Goal: Feedback & Contribution: Submit feedback/report problem

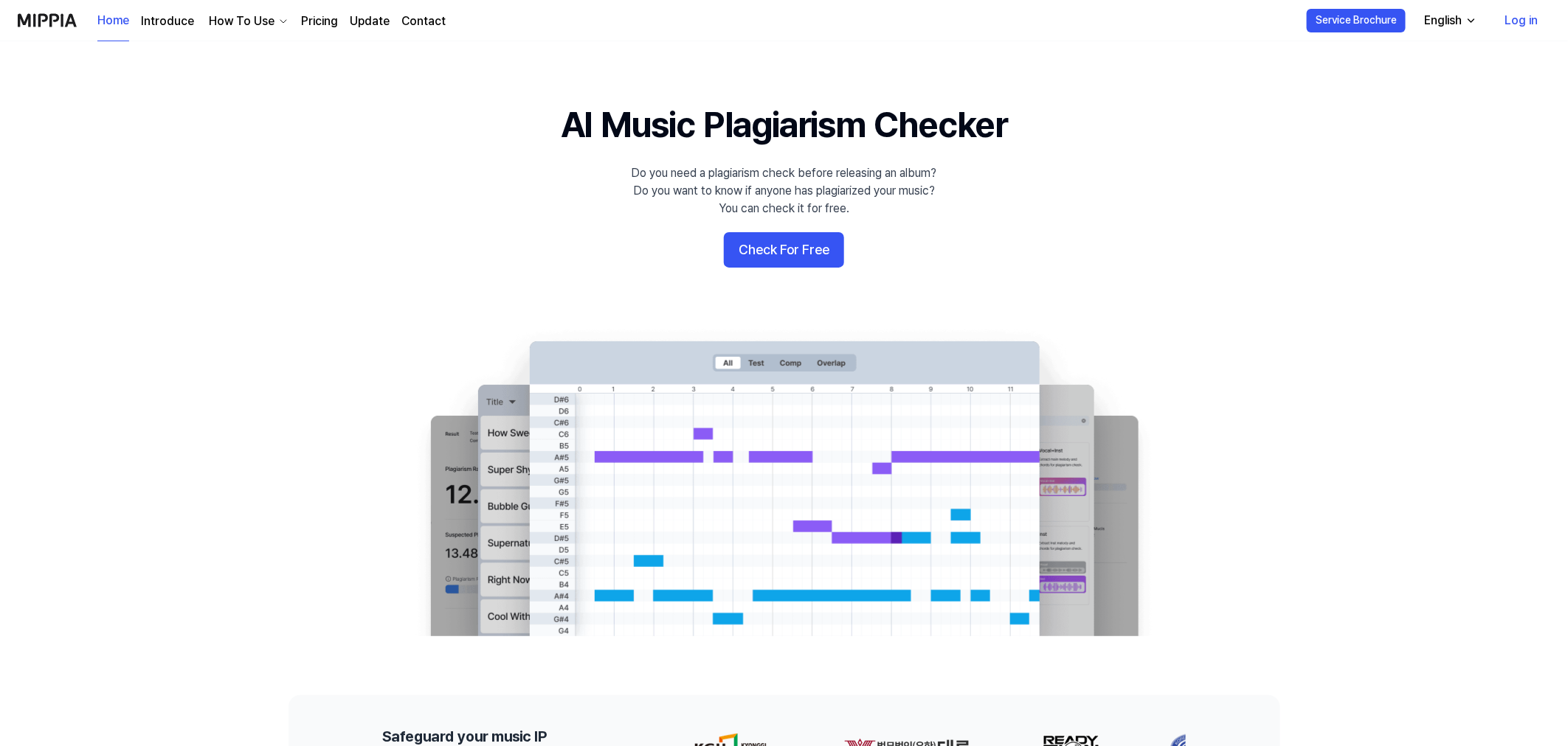
click at [1518, 17] on link "Log in" at bounding box center [1522, 20] width 57 height 41
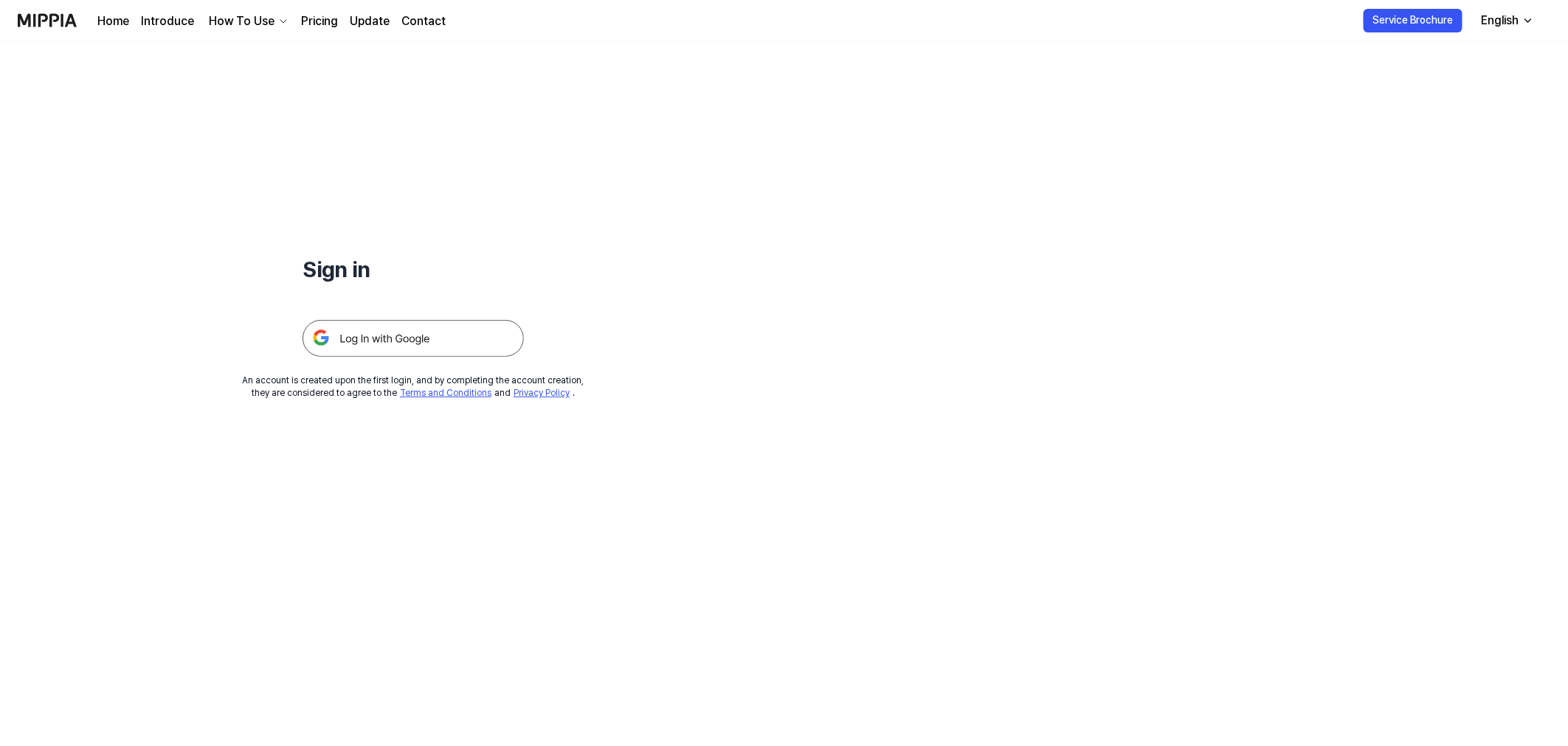
click at [407, 341] on img at bounding box center [413, 338] width 221 height 37
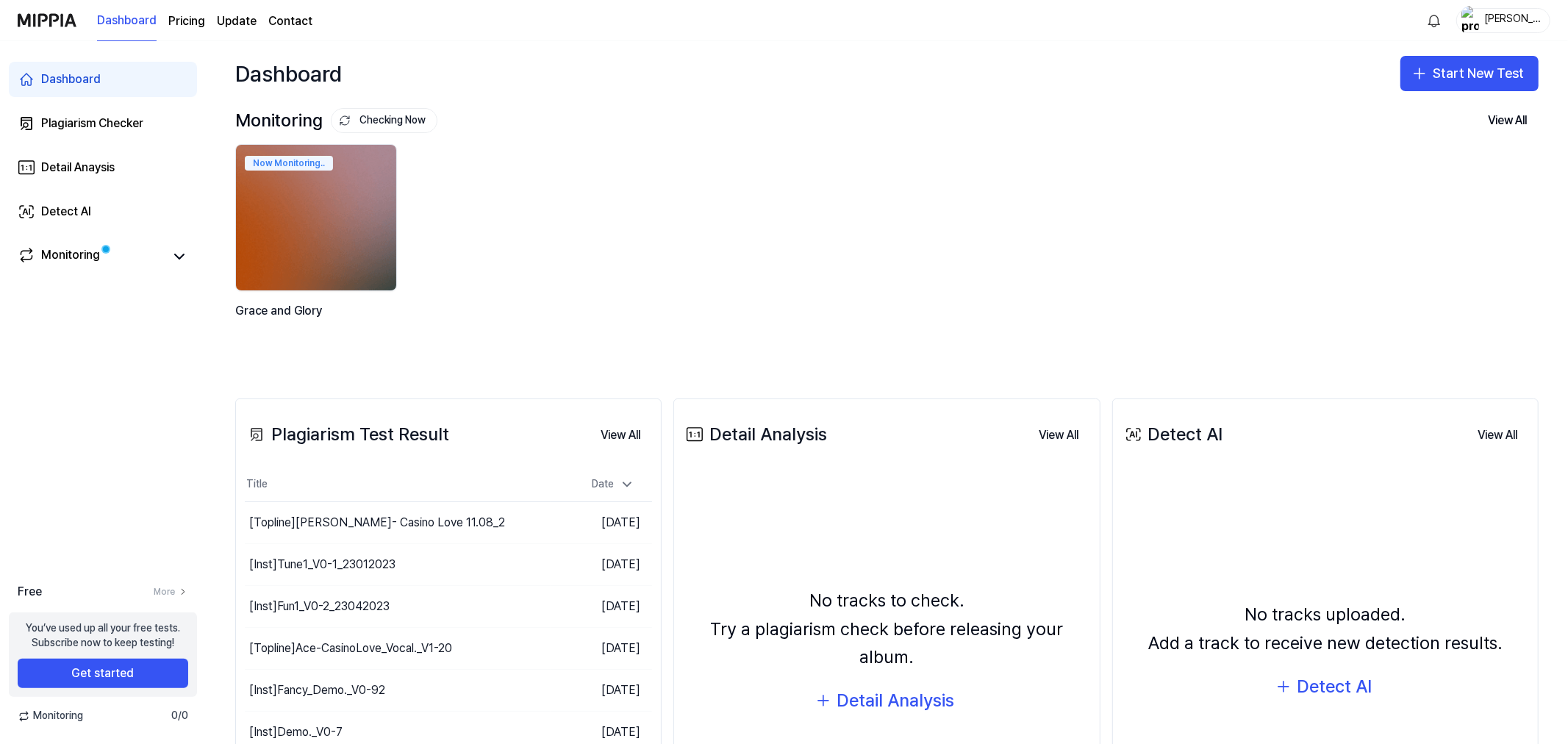
click at [290, 22] on link "Contact" at bounding box center [290, 21] width 44 height 17
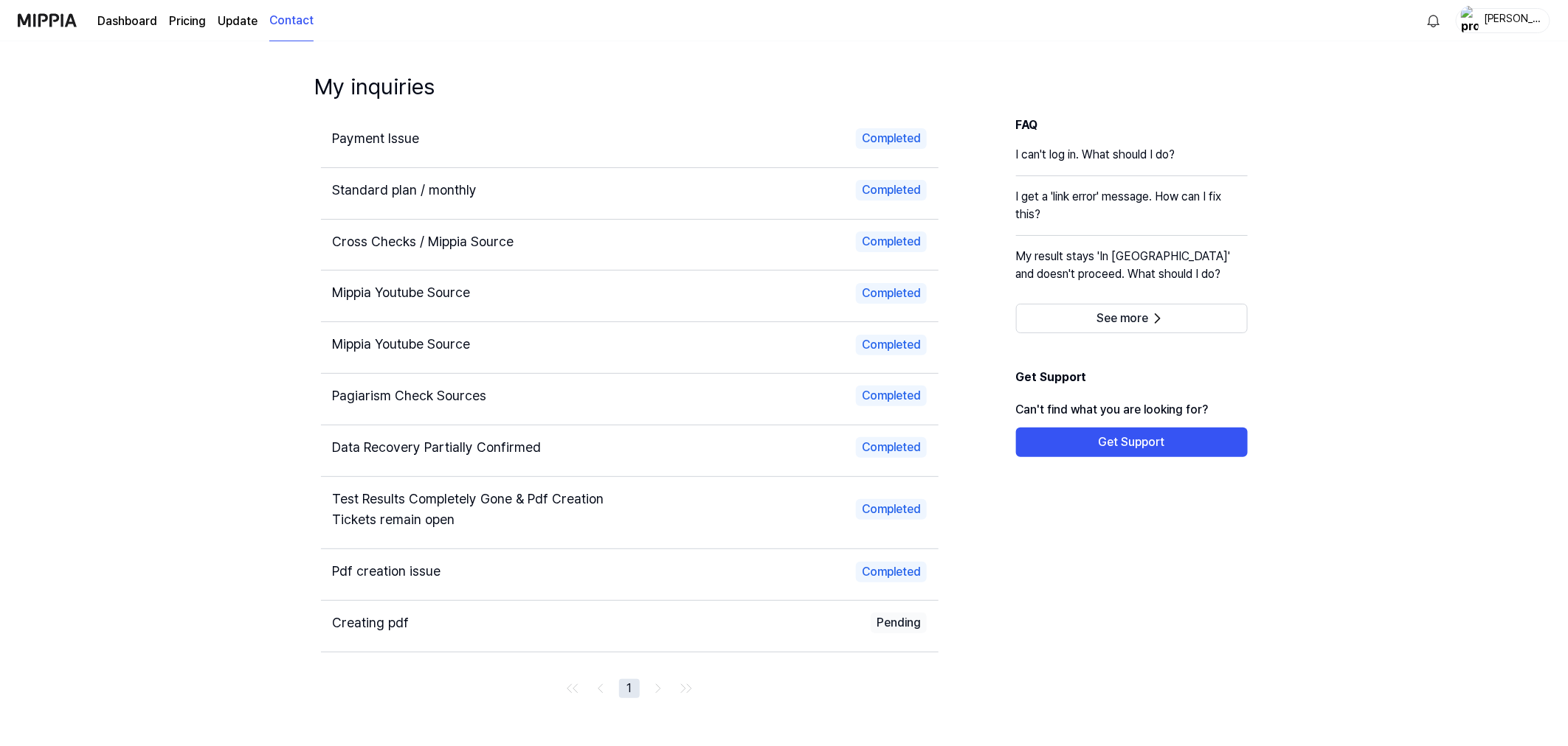
click at [376, 138] on span "Payment Issue" at bounding box center [376, 138] width 87 height 16
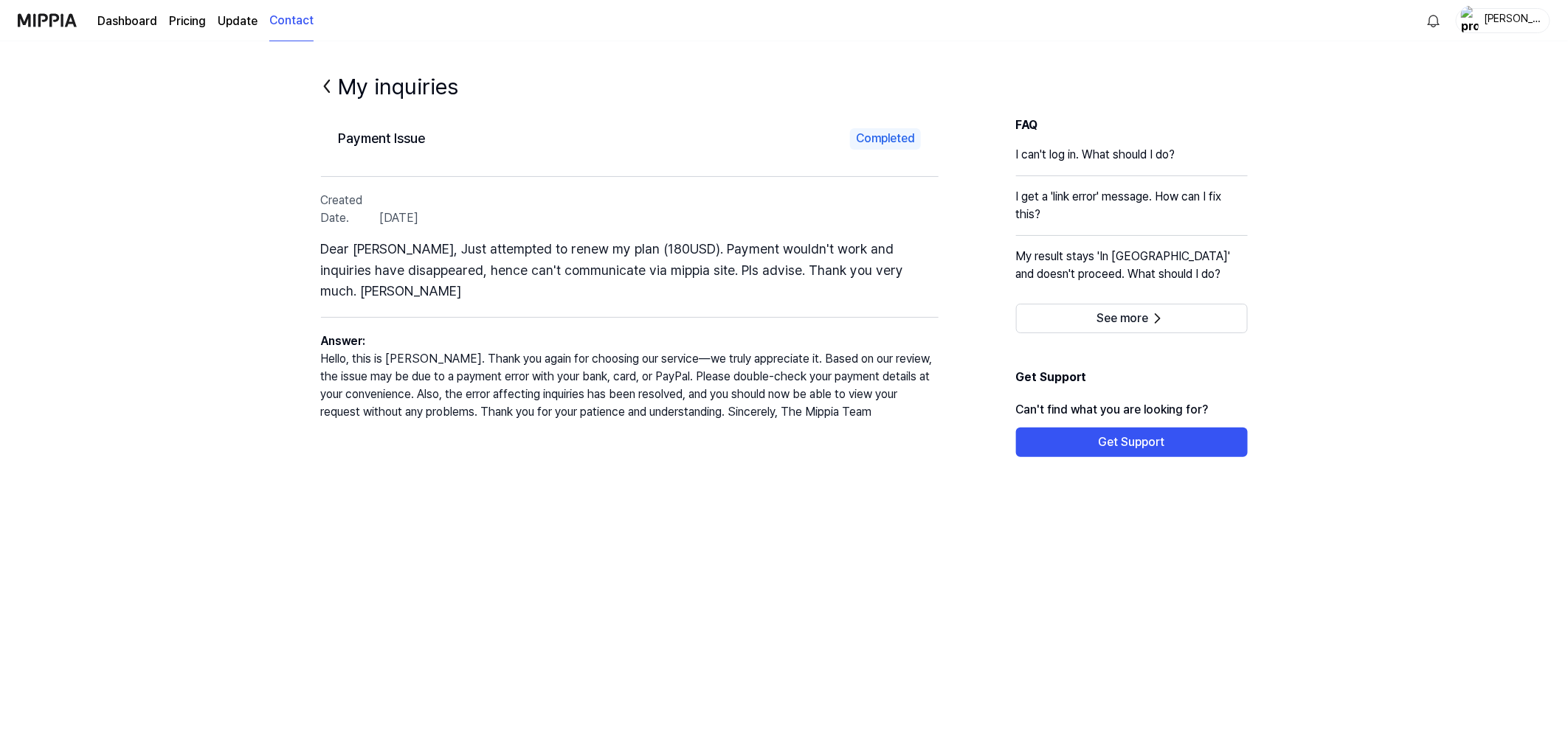
click at [280, 17] on link "Contact" at bounding box center [291, 21] width 44 height 41
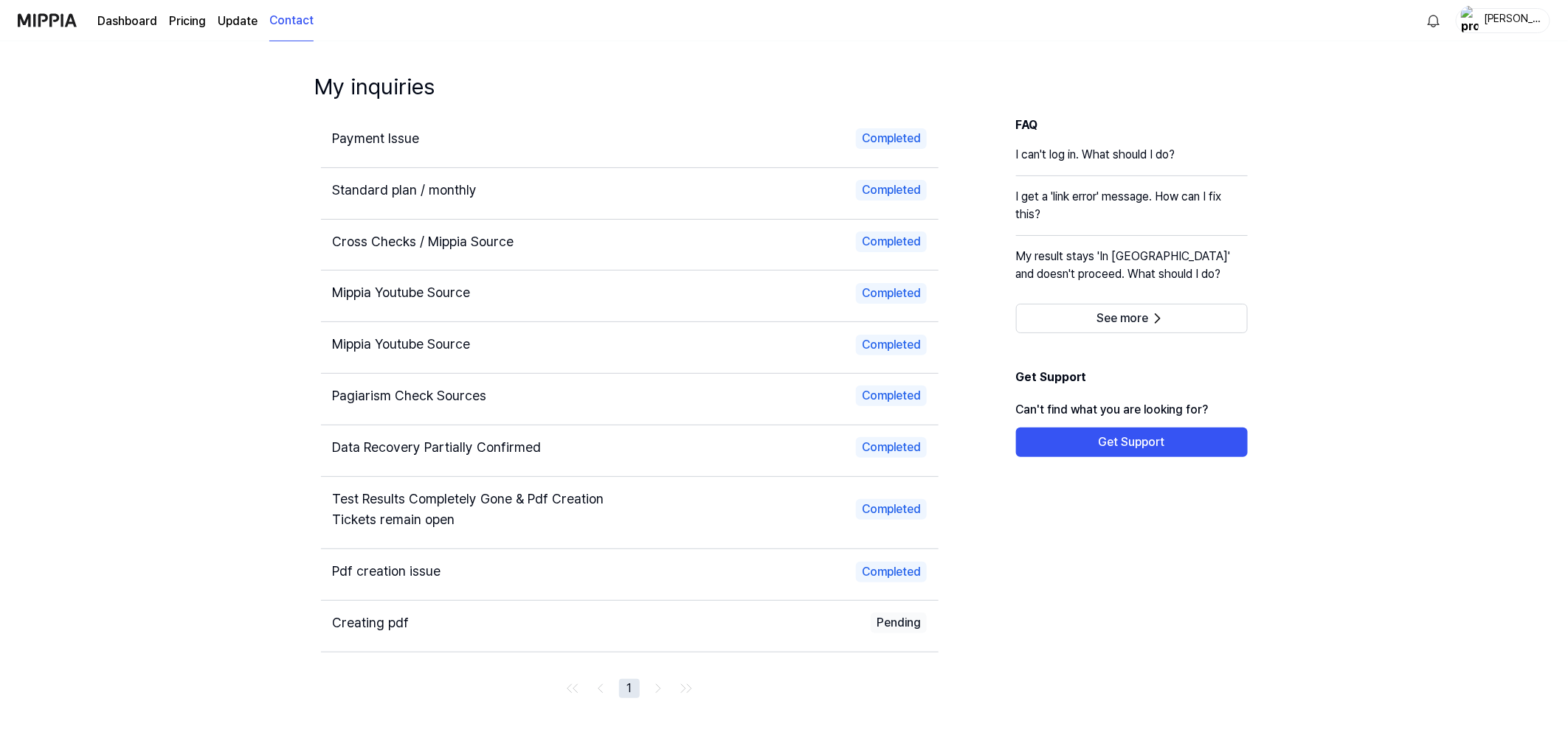
click at [387, 184] on span "Standard plan / monthly" at bounding box center [405, 190] width 145 height 16
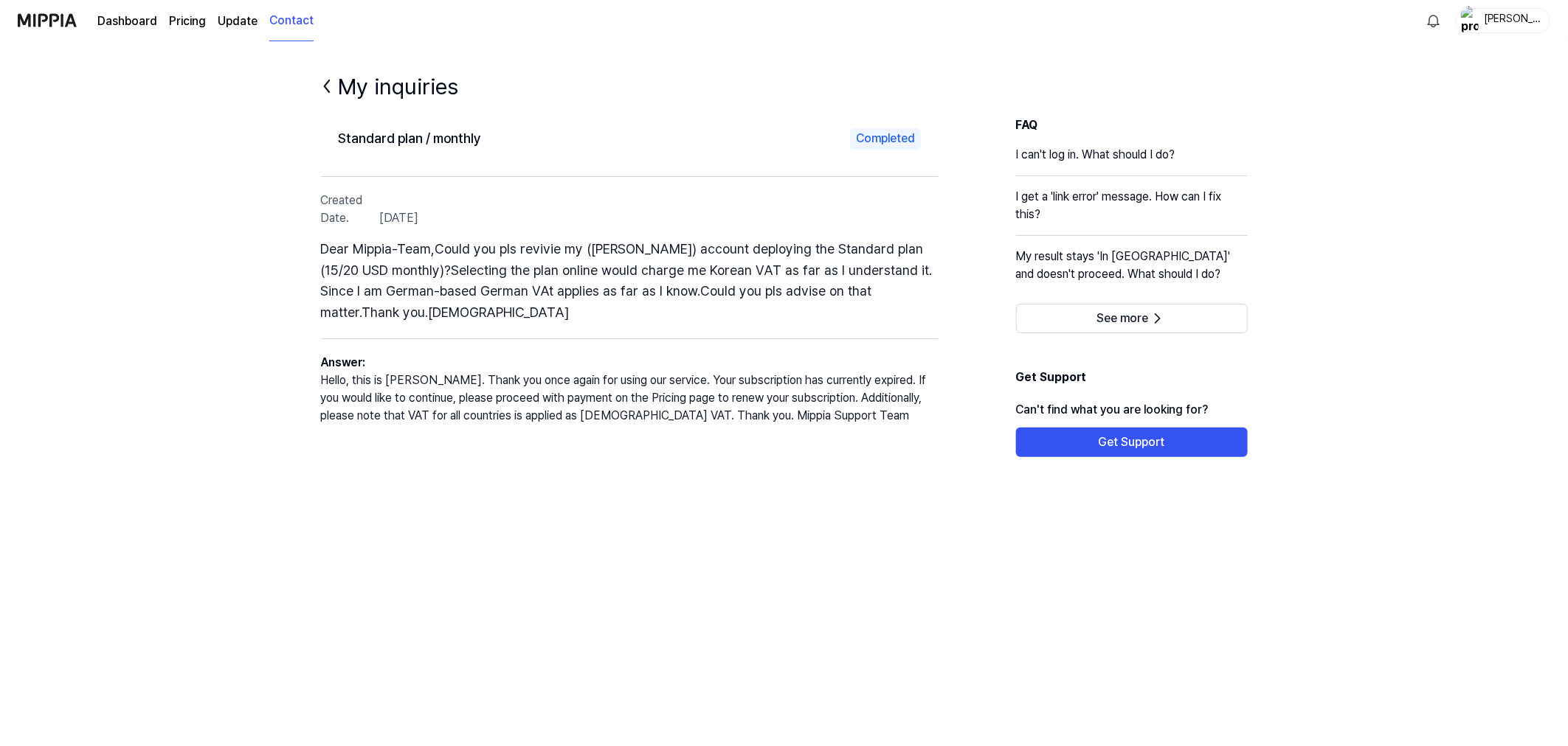
drag, startPoint x: 290, startPoint y: 24, endPoint x: 296, endPoint y: 32, distance: 10.0
click at [290, 24] on link "Contact" at bounding box center [291, 21] width 44 height 41
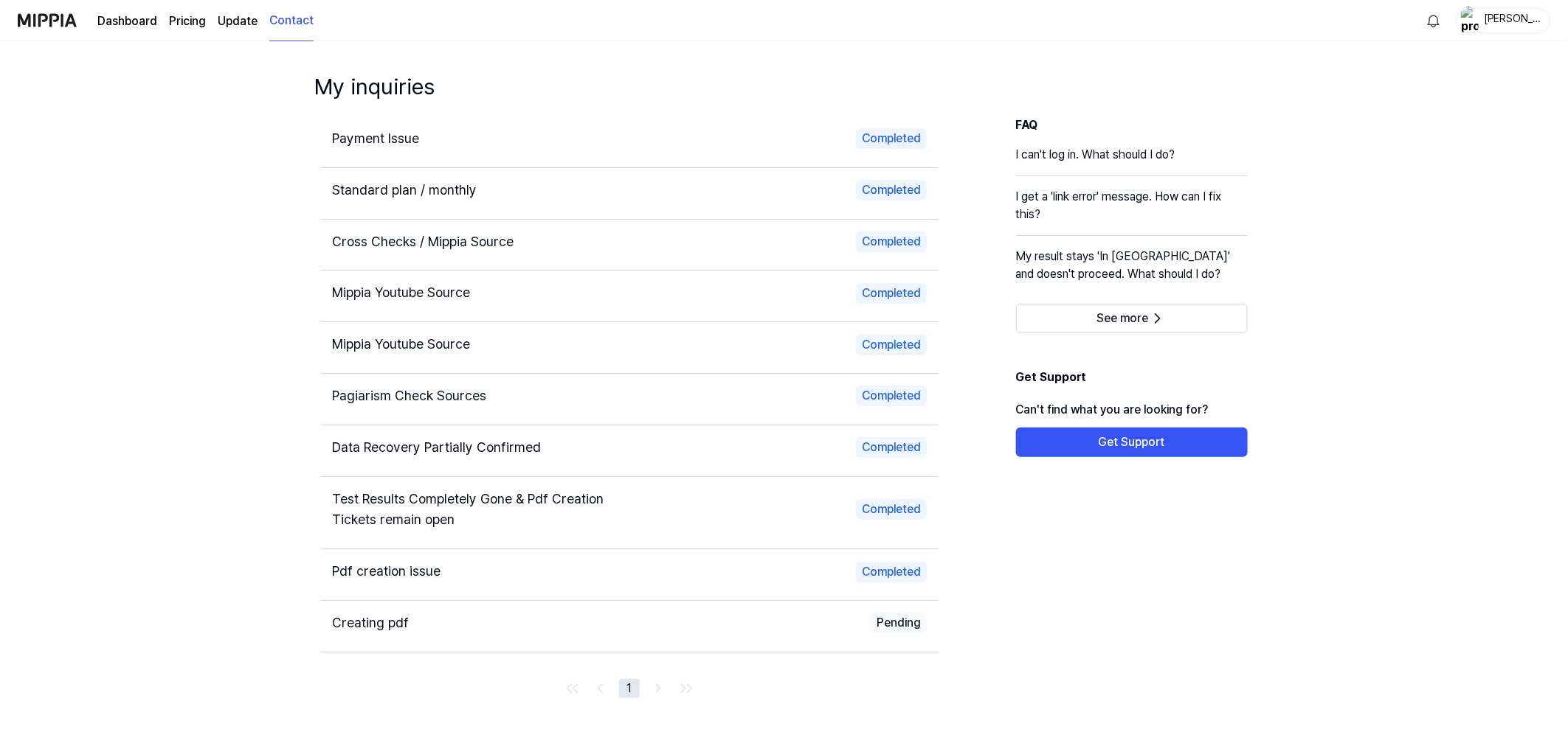
click at [1372, 296] on div "My inquiries Payment Issue Completed Standard plan / monthly Completed Cross Ch…" at bounding box center [784, 423] width 1568 height 705
click at [196, 18] on page\) "Pricing" at bounding box center [187, 21] width 37 height 18
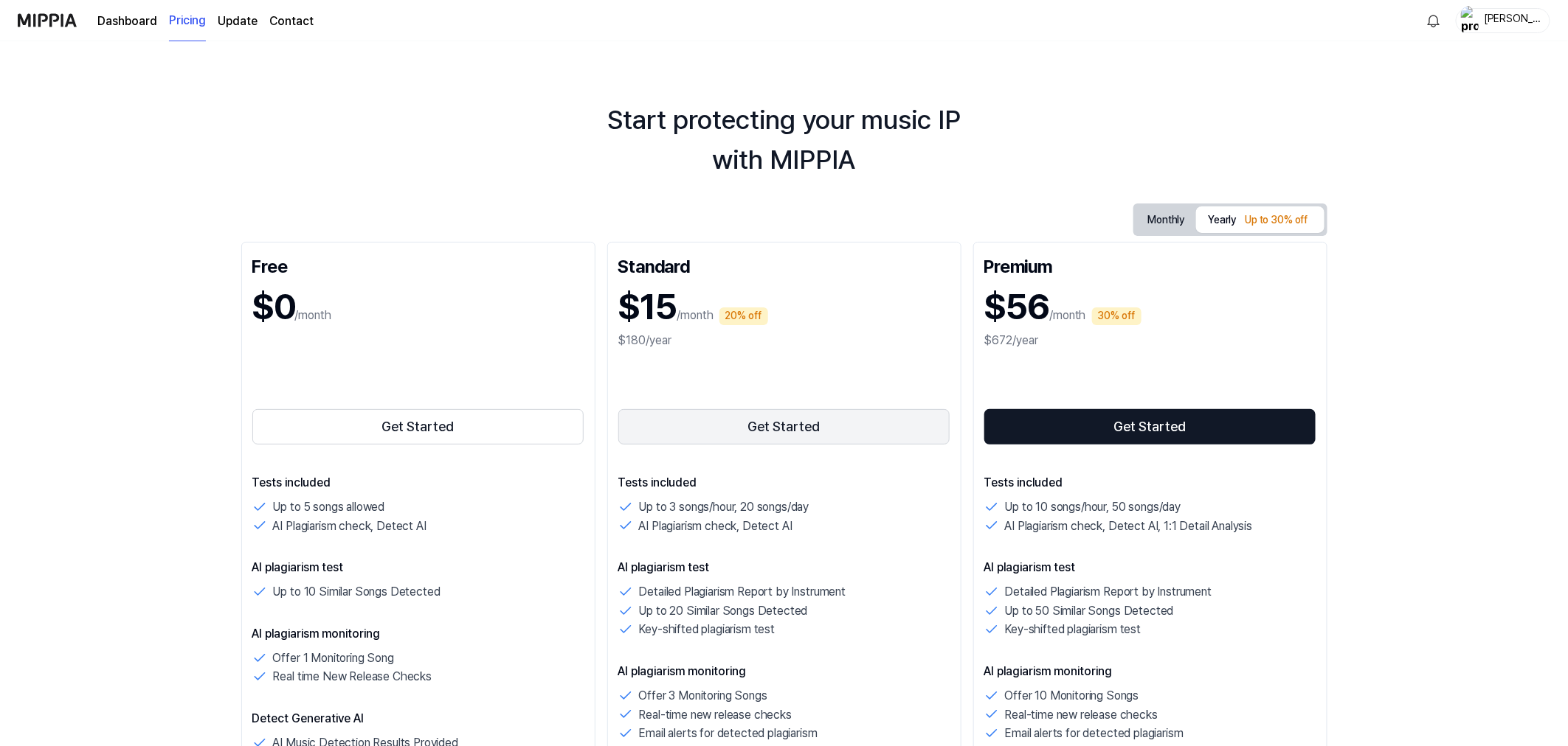
click at [736, 430] on button "Get Started" at bounding box center [784, 427] width 332 height 35
click at [829, 428] on button "Get Started" at bounding box center [784, 427] width 332 height 35
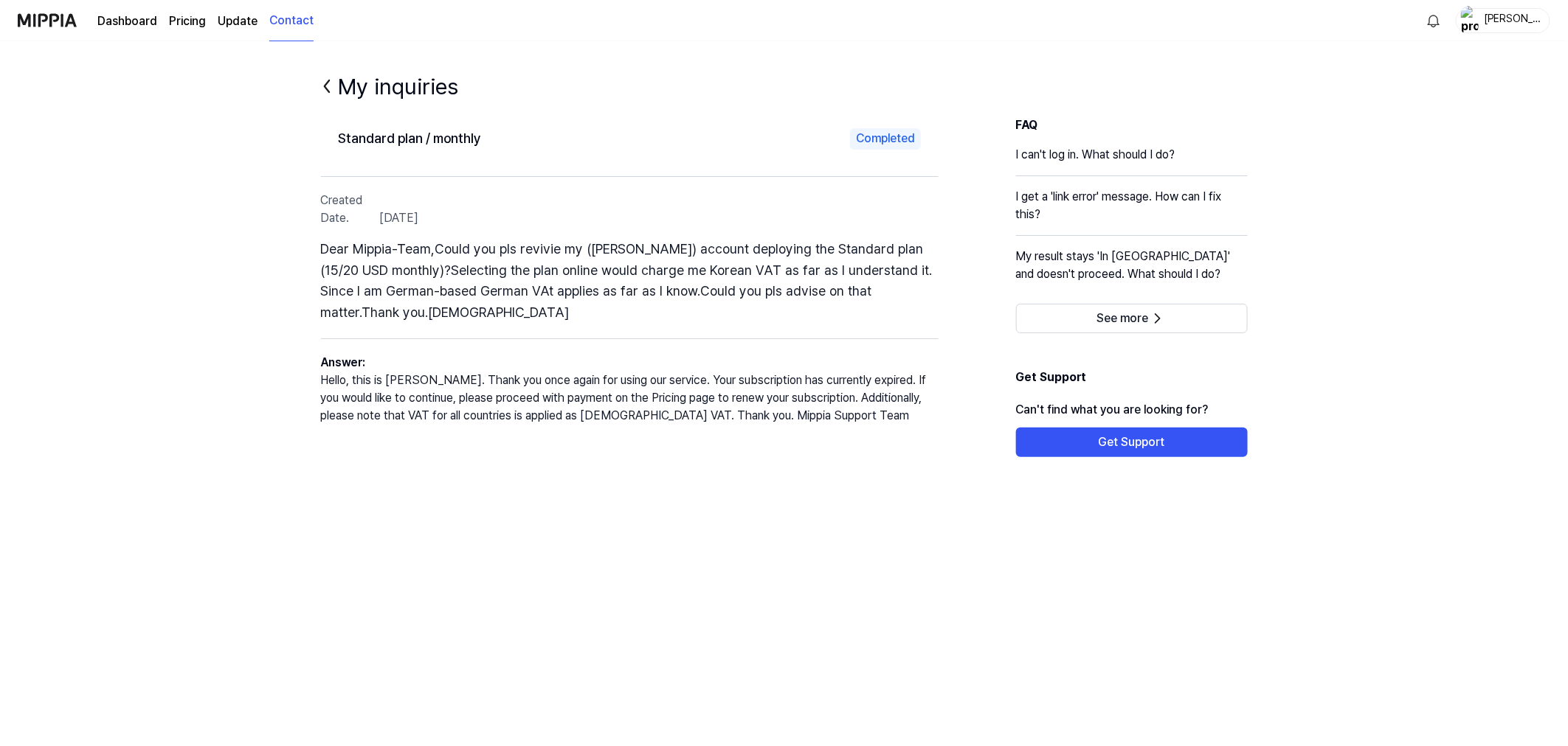
click at [529, 450] on div "Standard plan / monthly Completed Created Date. [DATE] Dear Mippia-Team,Could y…" at bounding box center [629, 287] width 617 height 341
click at [282, 18] on link "Contact" at bounding box center [291, 21] width 44 height 41
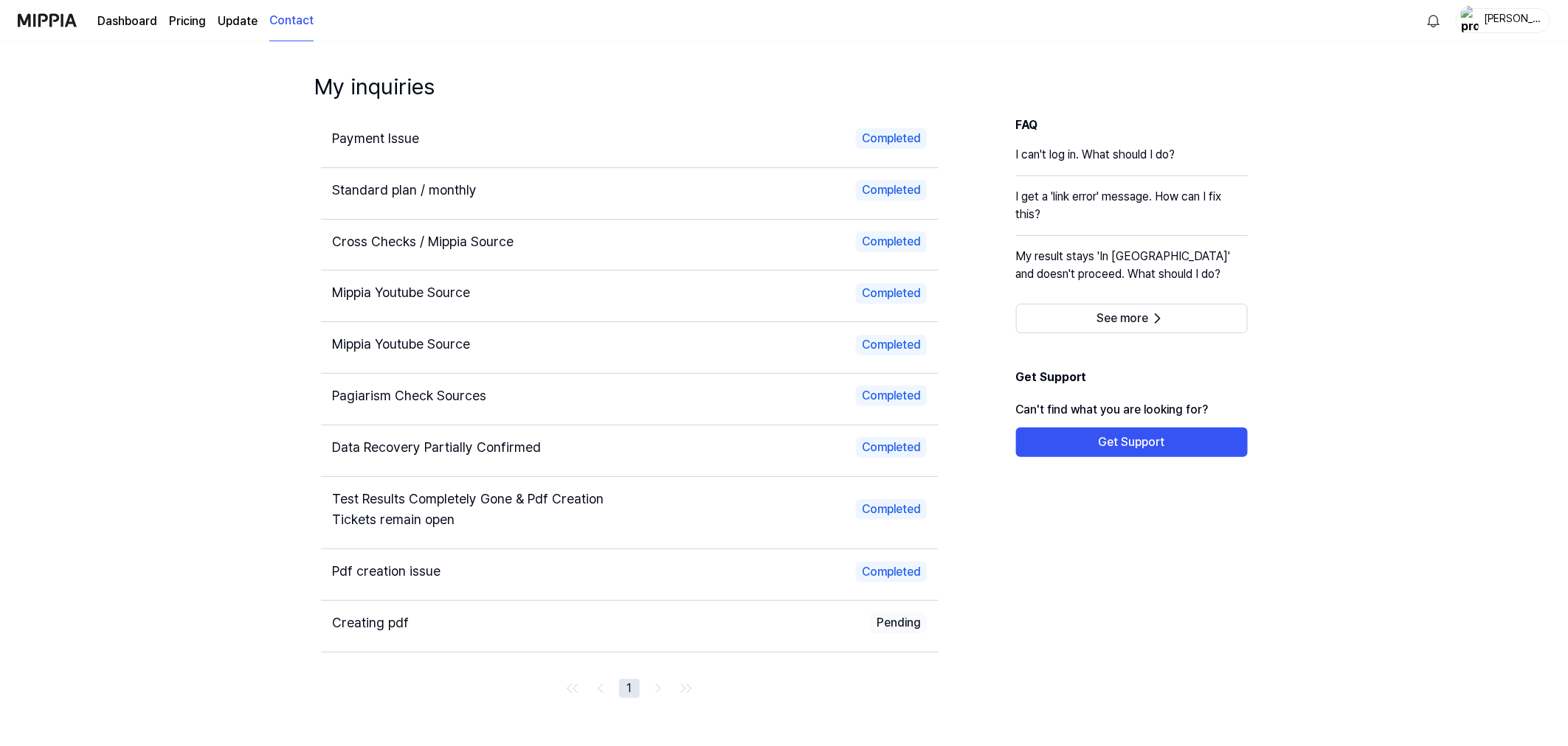
click at [371, 136] on span "Payment Issue" at bounding box center [376, 138] width 87 height 16
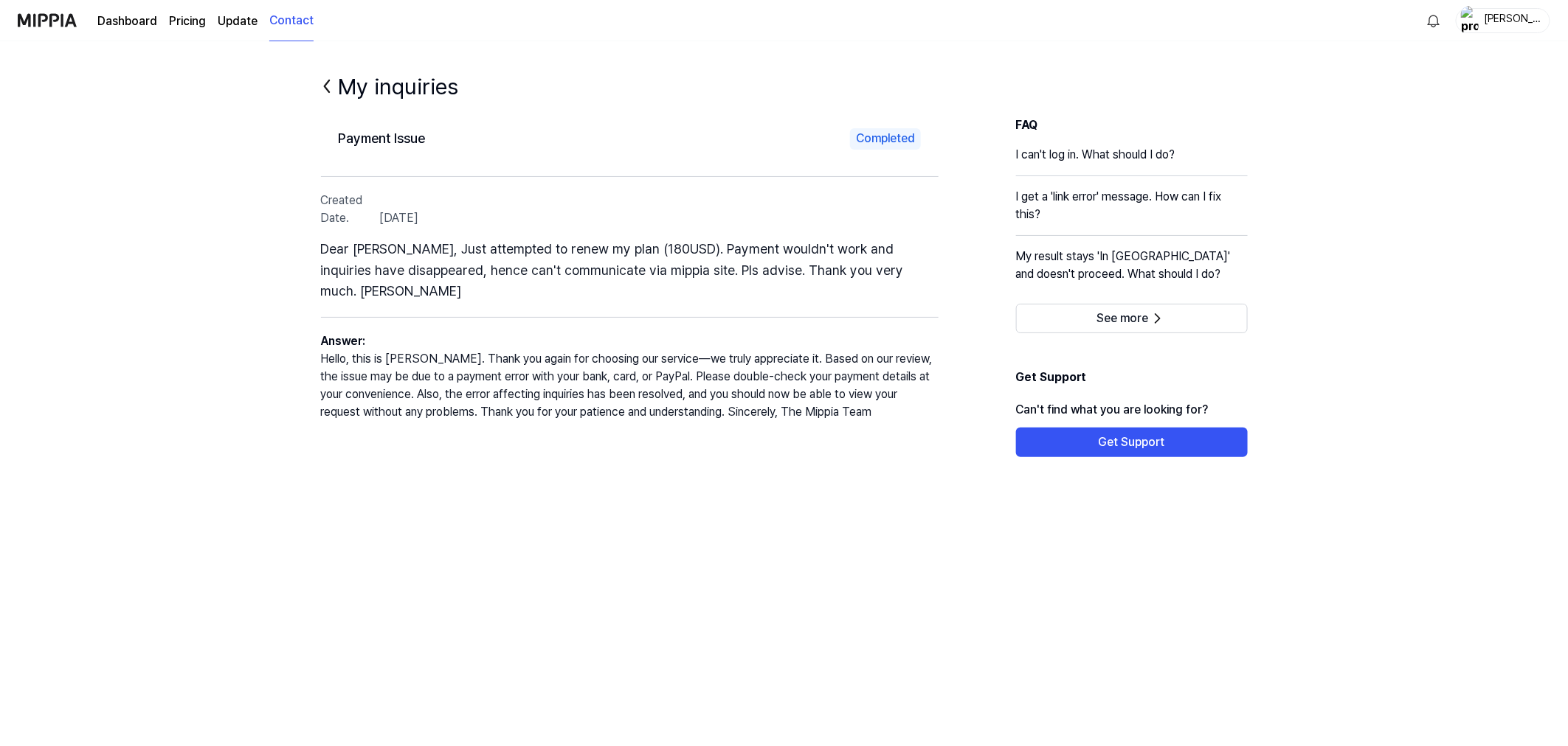
click at [194, 23] on page\) "Pricing" at bounding box center [187, 21] width 37 height 18
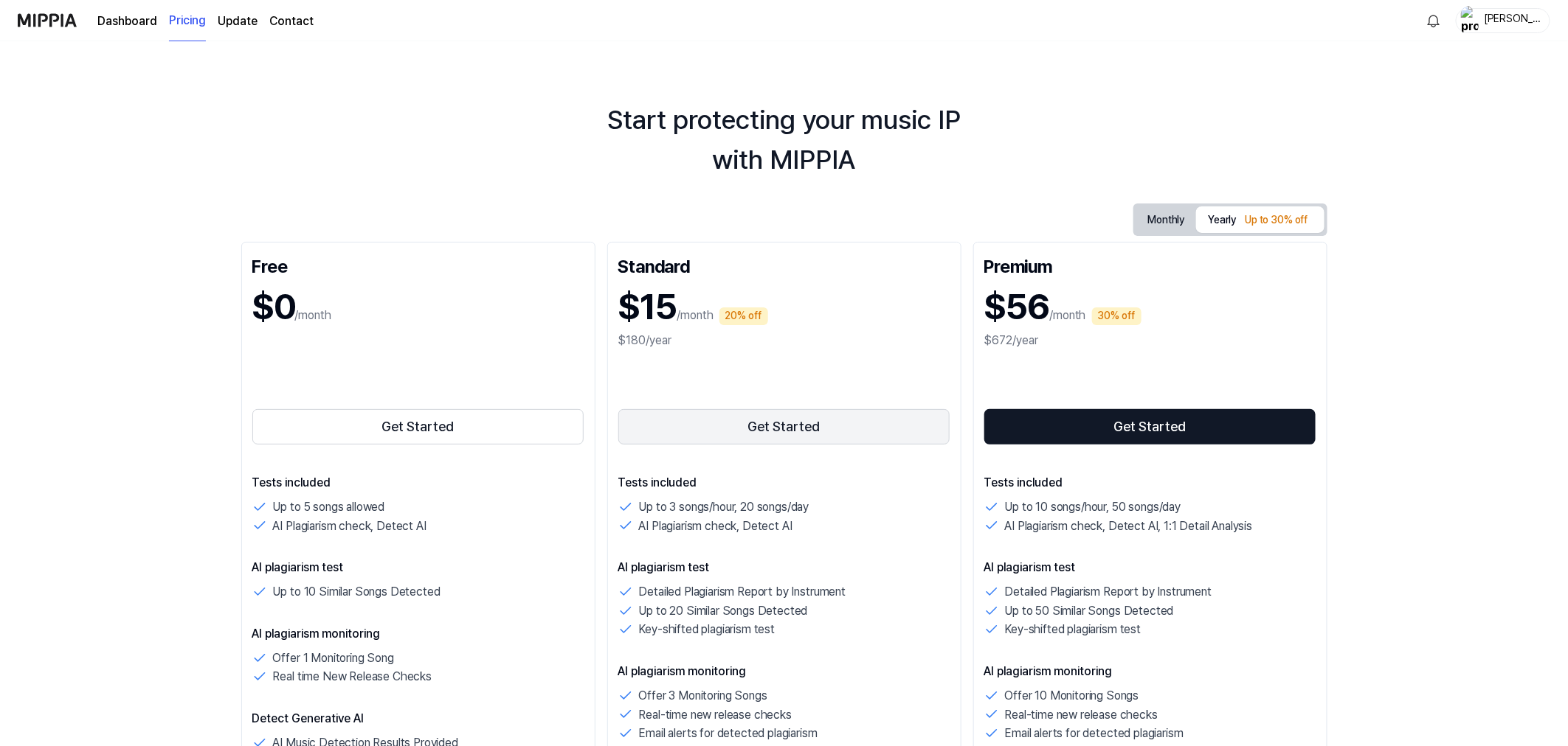
click at [772, 432] on button "Get Started" at bounding box center [784, 427] width 332 height 35
click at [765, 436] on button "Get Started" at bounding box center [784, 427] width 332 height 35
click at [312, 19] on div "Dashboard Pricing Update Contact [PERSON_NAME]" at bounding box center [783, 20] width 1532 height 41
click at [304, 19] on link "Contact" at bounding box center [291, 21] width 44 height 18
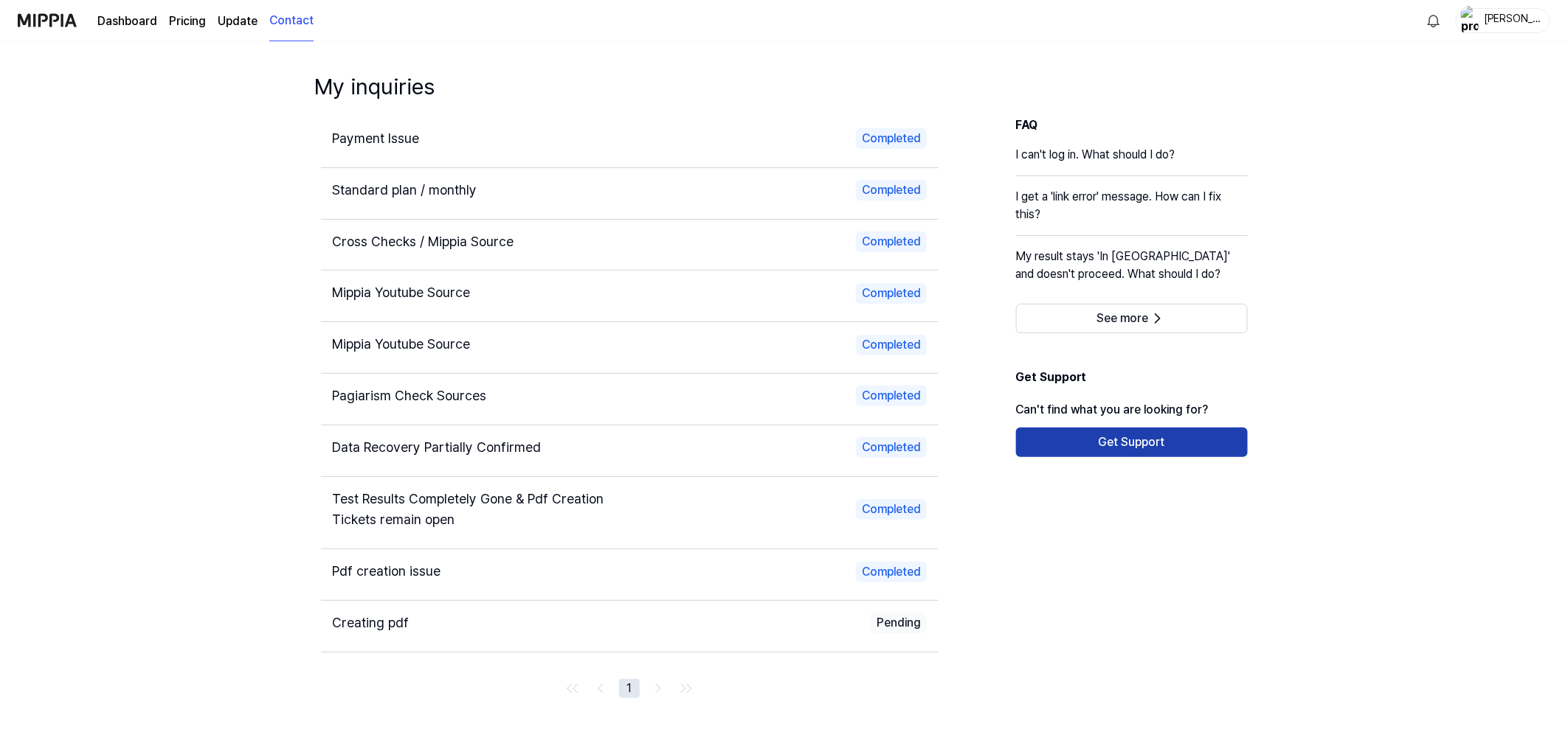
click at [1147, 445] on button "Get Support" at bounding box center [1131, 443] width 232 height 30
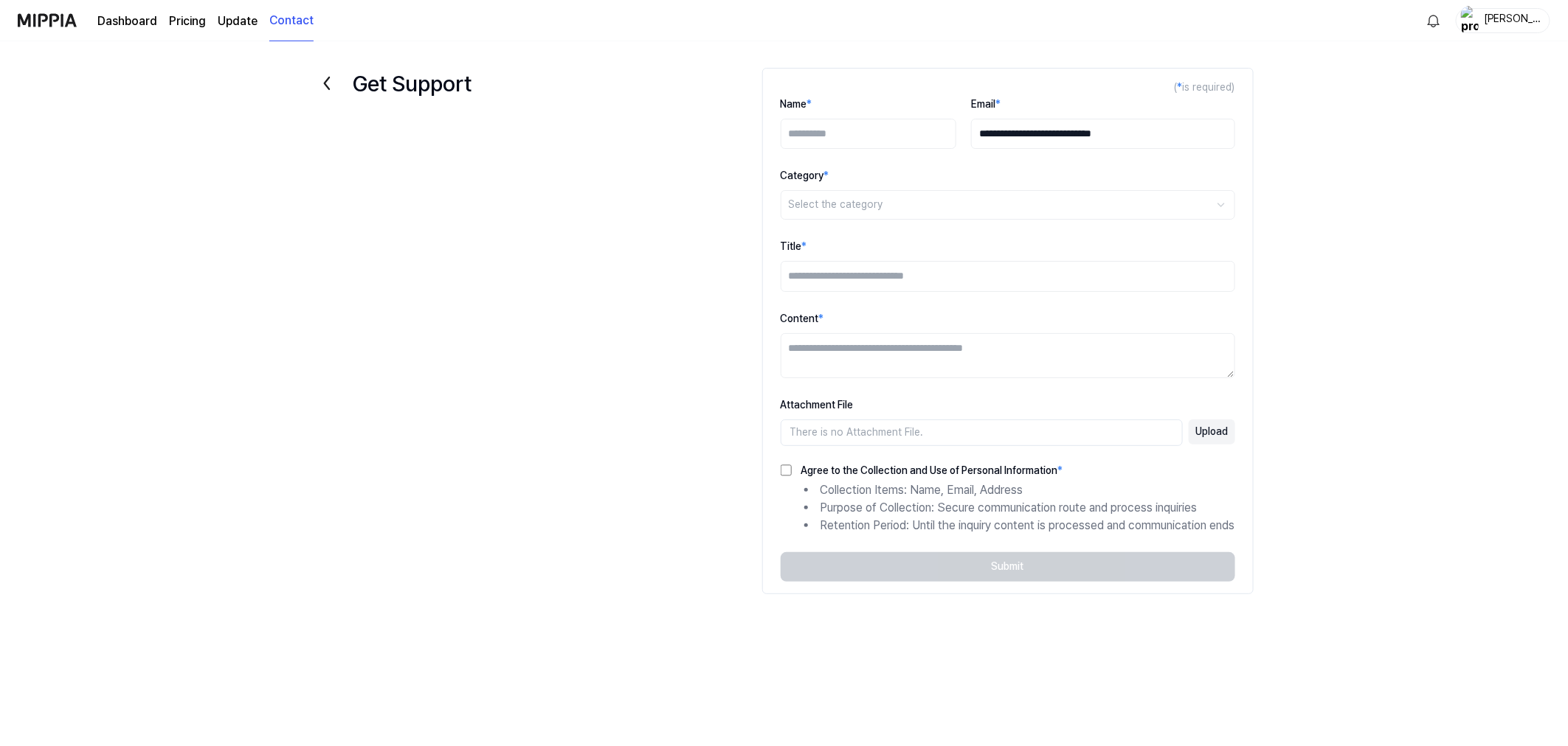
click at [236, 23] on link "Update" at bounding box center [237, 21] width 40 height 18
click at [197, 23] on page\) "Pricing" at bounding box center [187, 21] width 37 height 18
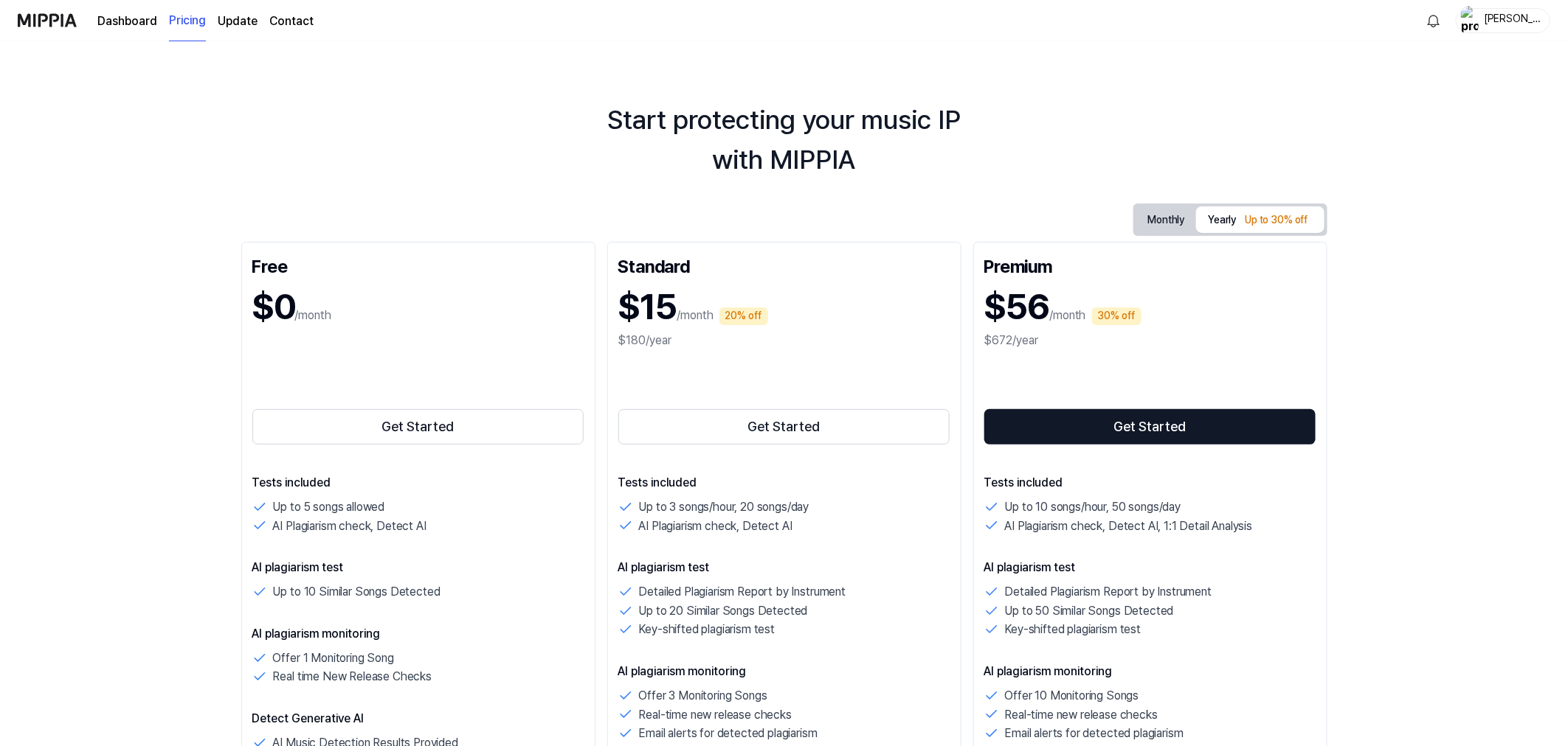
click at [277, 24] on link "Contact" at bounding box center [291, 21] width 44 height 18
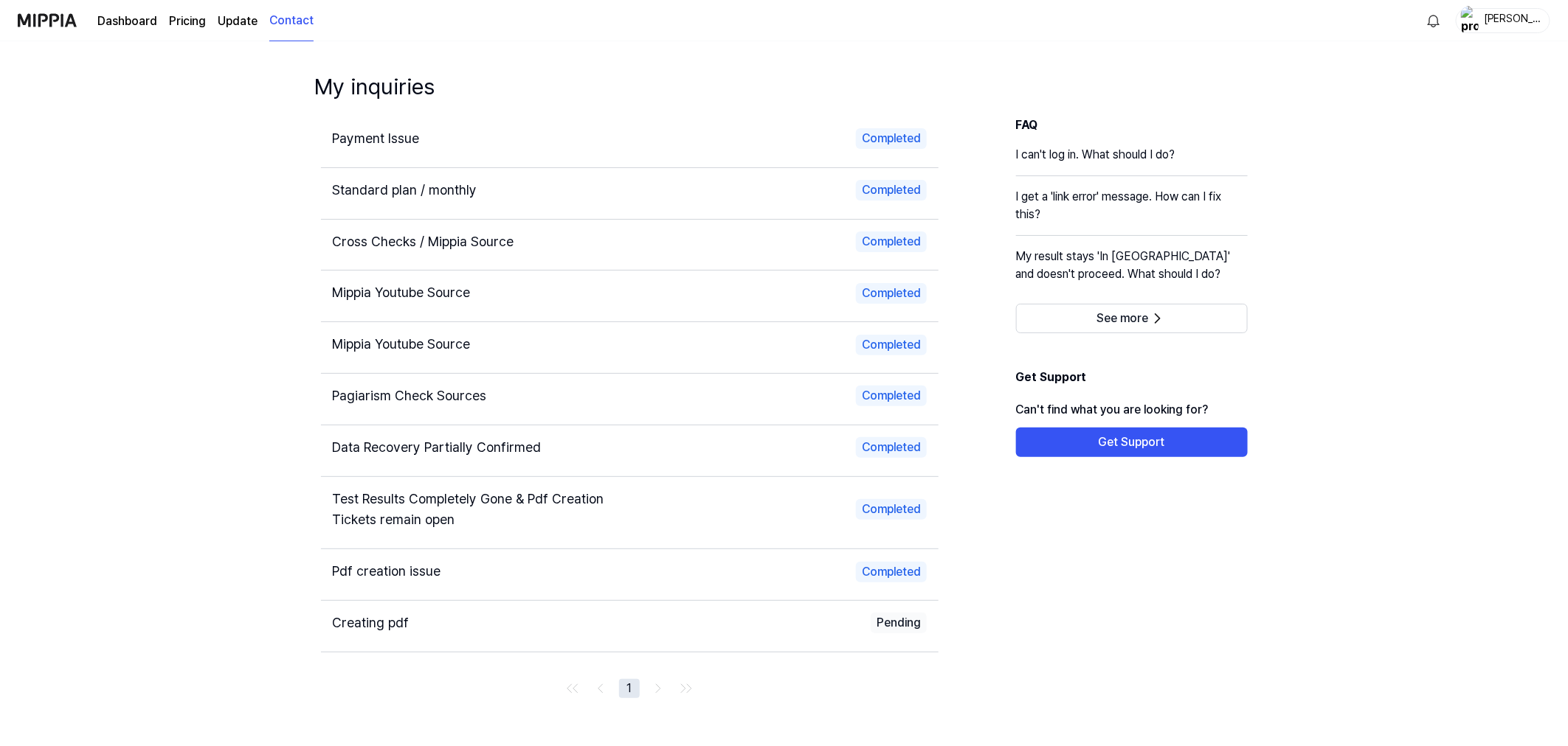
click at [407, 136] on span "Payment Issue" at bounding box center [376, 138] width 87 height 16
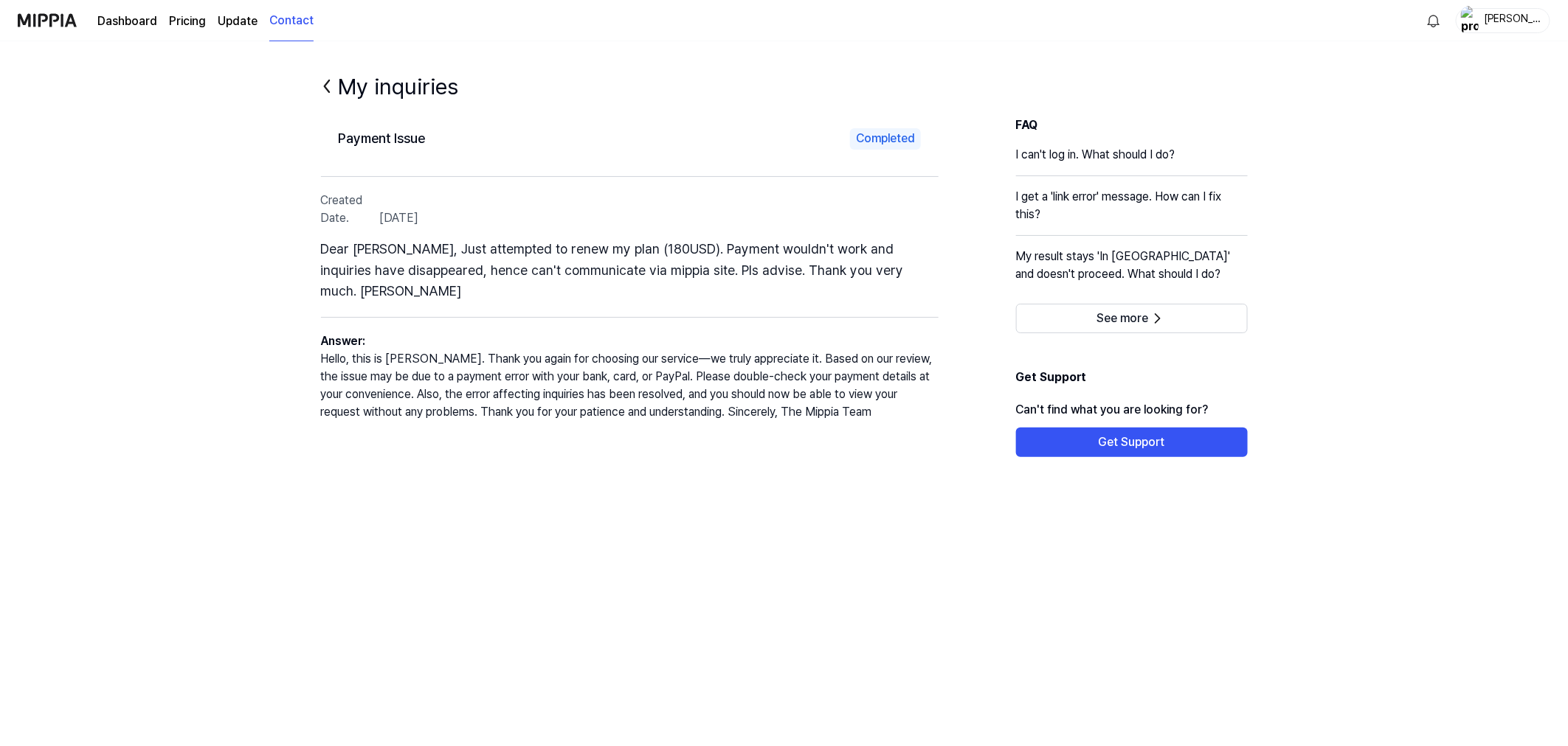
click at [703, 458] on div "Payment Issue Completed Created Date. [DATE] Dear [PERSON_NAME], Just attempted…" at bounding box center [784, 318] width 986 height 404
click at [1081, 455] on button "Get Support" at bounding box center [1131, 443] width 232 height 30
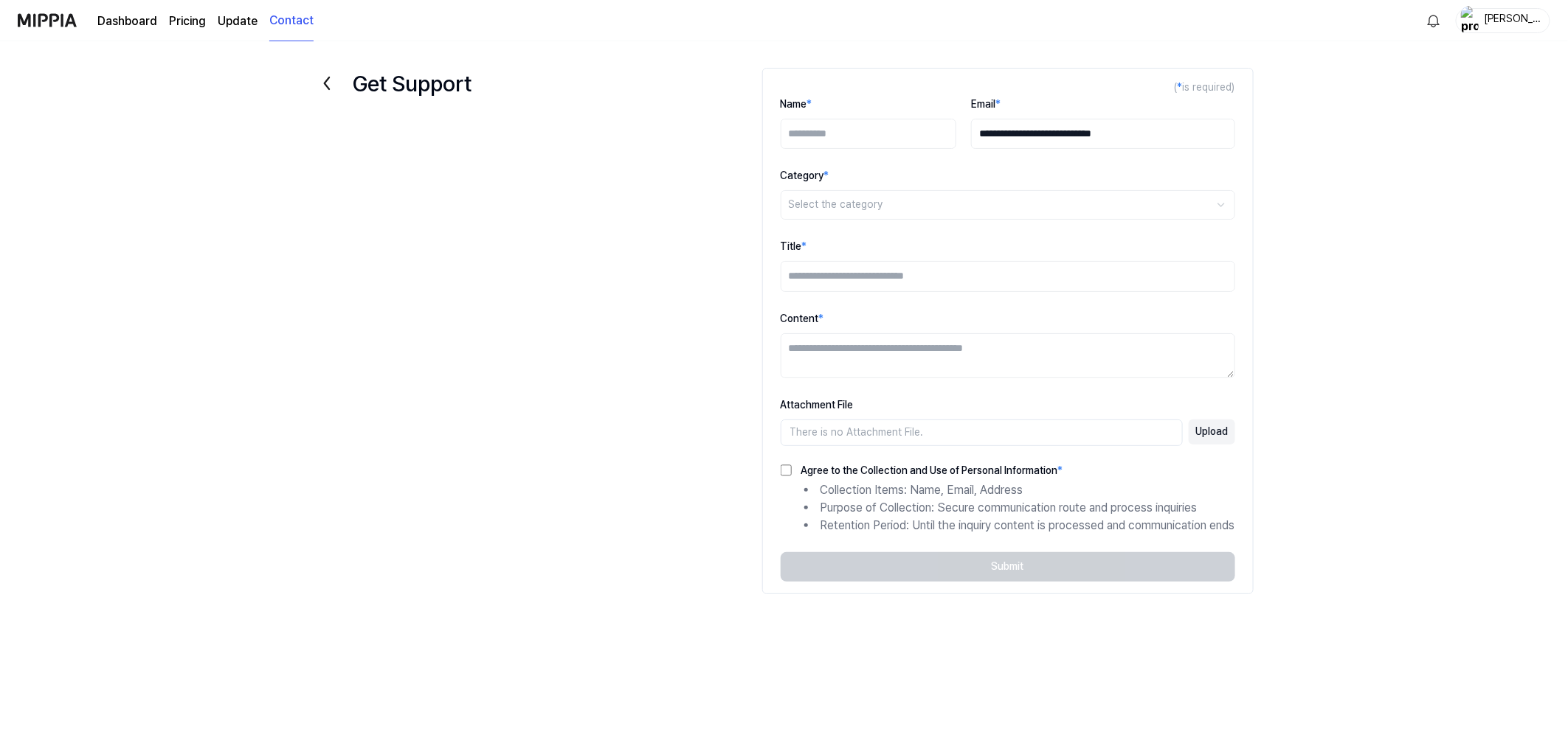
click at [886, 141] on input "Name *" at bounding box center [868, 135] width 175 height 31
type input "**********"
click at [852, 195] on html "**********" at bounding box center [784, 373] width 1568 height 746
select select "*******"
click at [849, 283] on input "Title *" at bounding box center [1007, 277] width 455 height 31
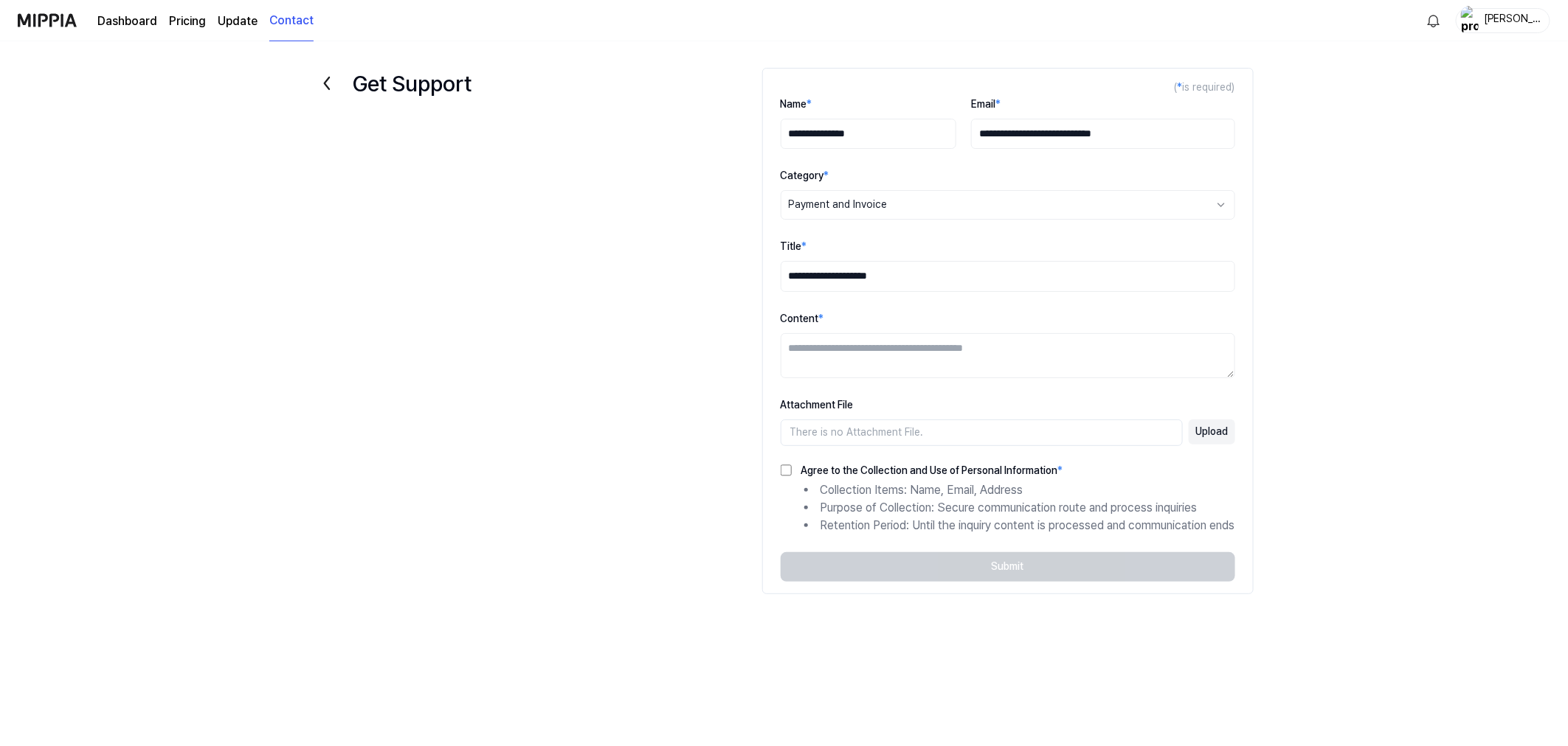
type input "**********"
click at [875, 329] on div "Content *" at bounding box center [1007, 344] width 455 height 68
click at [867, 340] on textarea "Content *" at bounding box center [1007, 356] width 455 height 45
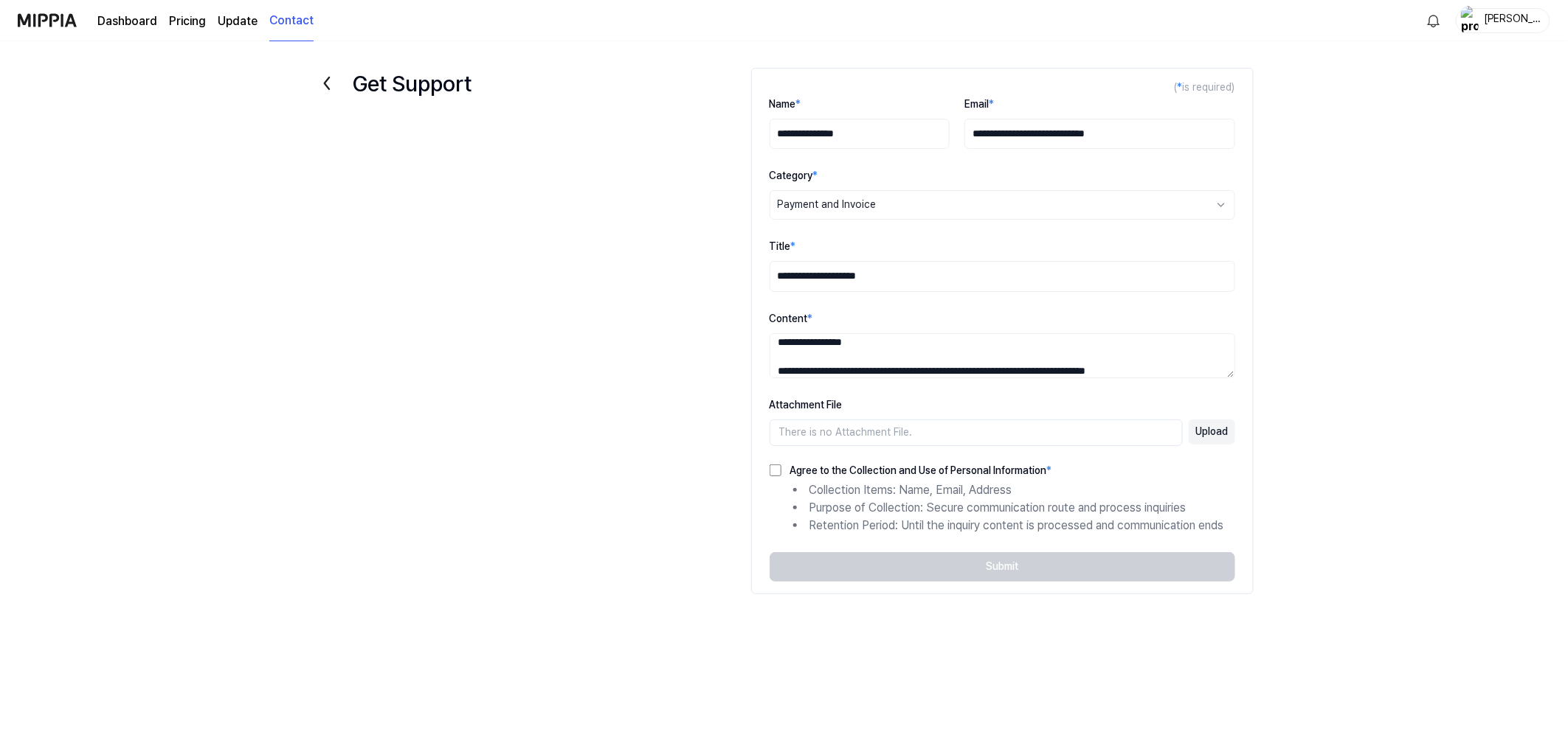
click at [1223, 432] on button "Upload" at bounding box center [1211, 432] width 46 height 25
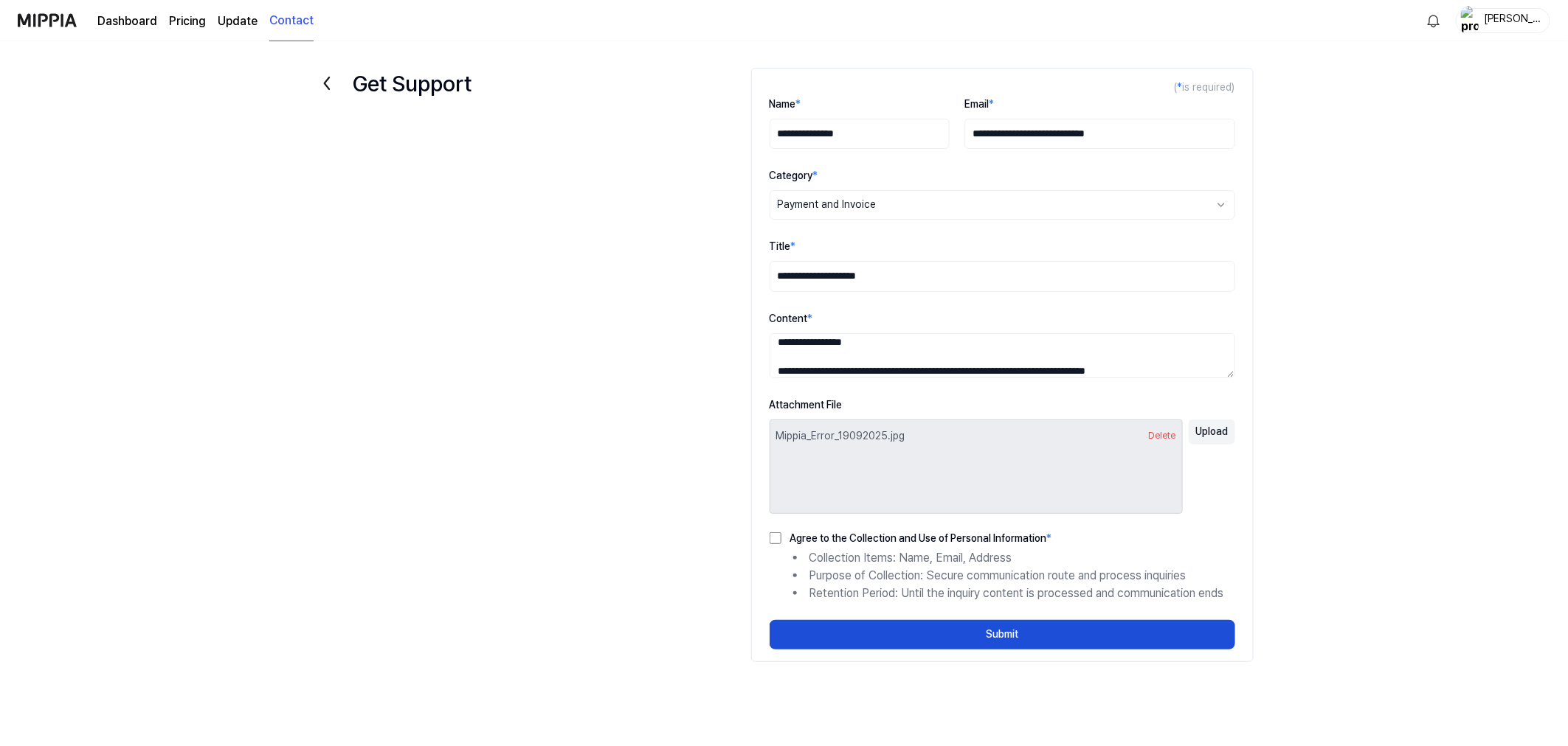
click at [867, 374] on textarea "**********" at bounding box center [1002, 356] width 466 height 45
click at [900, 373] on textarea "**********" at bounding box center [1002, 356] width 466 height 45
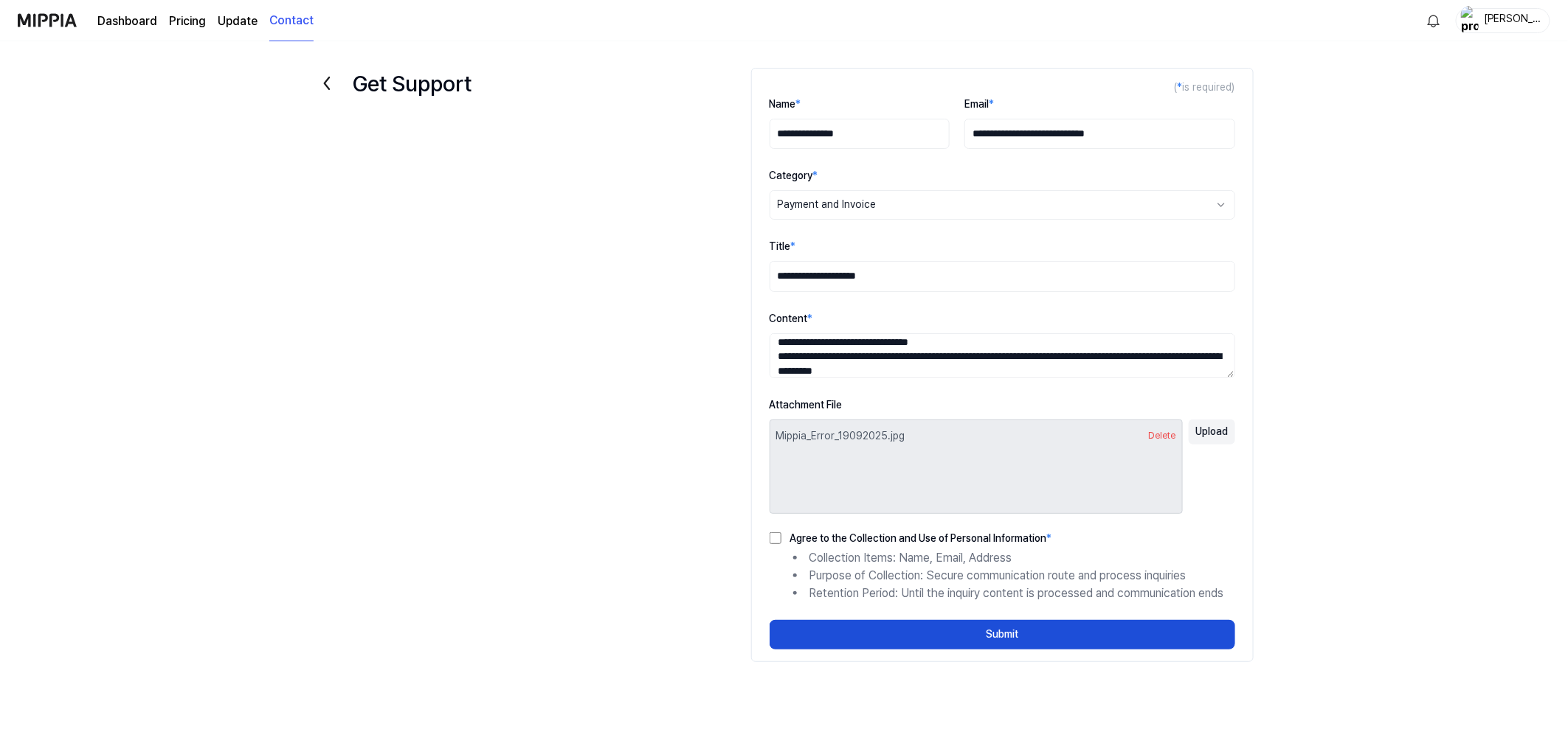
scroll to position [8, 0]
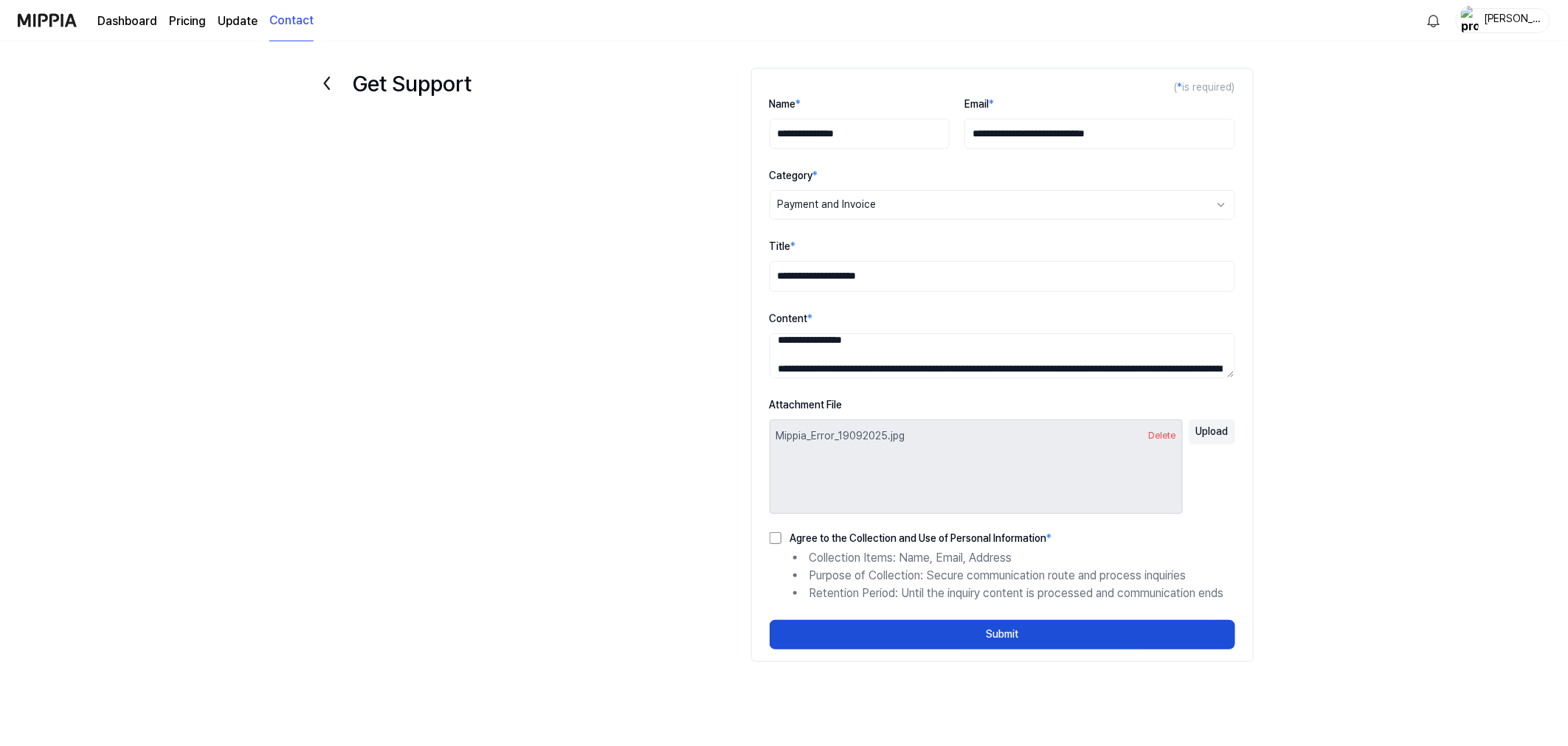
click at [1020, 347] on textarea "**********" at bounding box center [1002, 356] width 466 height 45
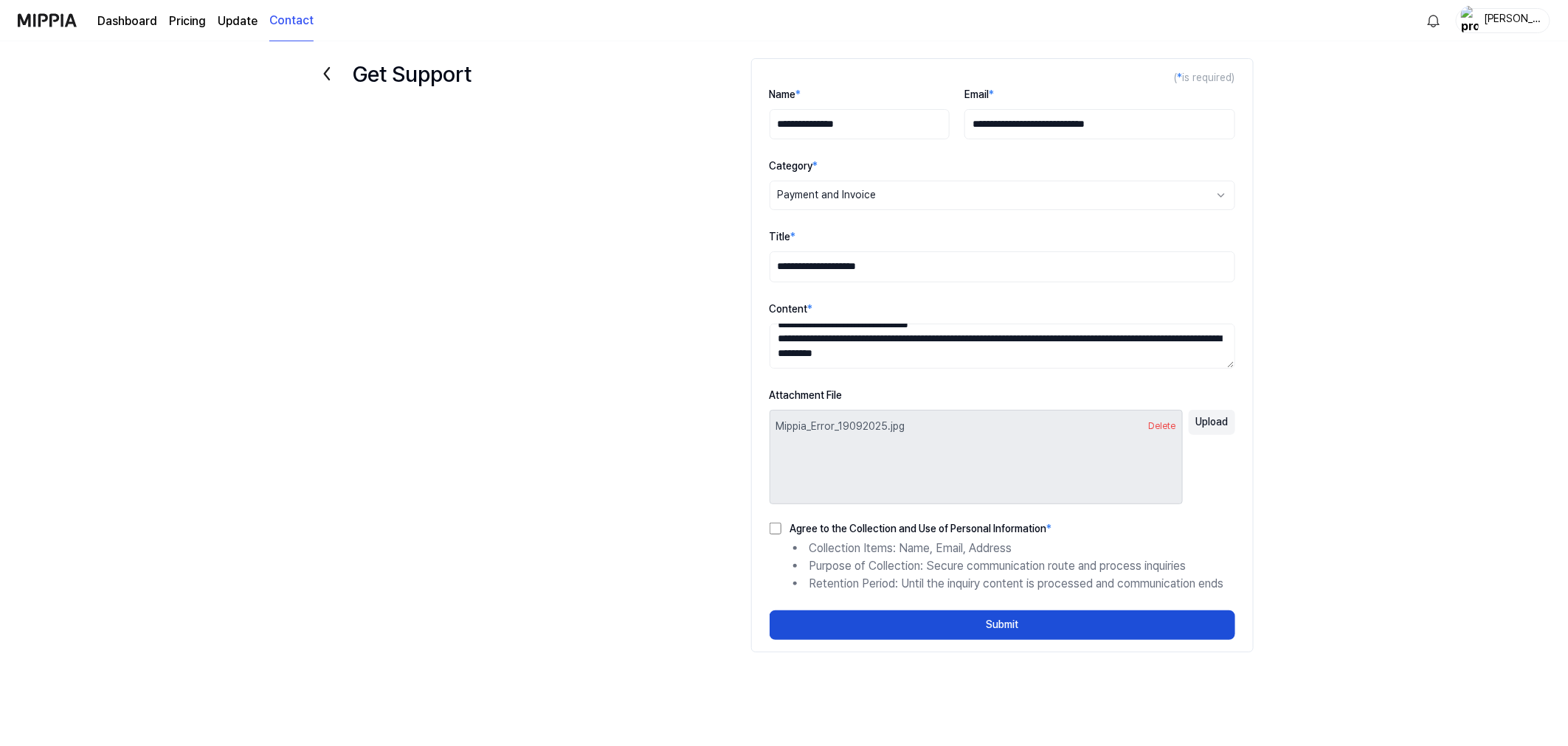
scroll to position [15, 0]
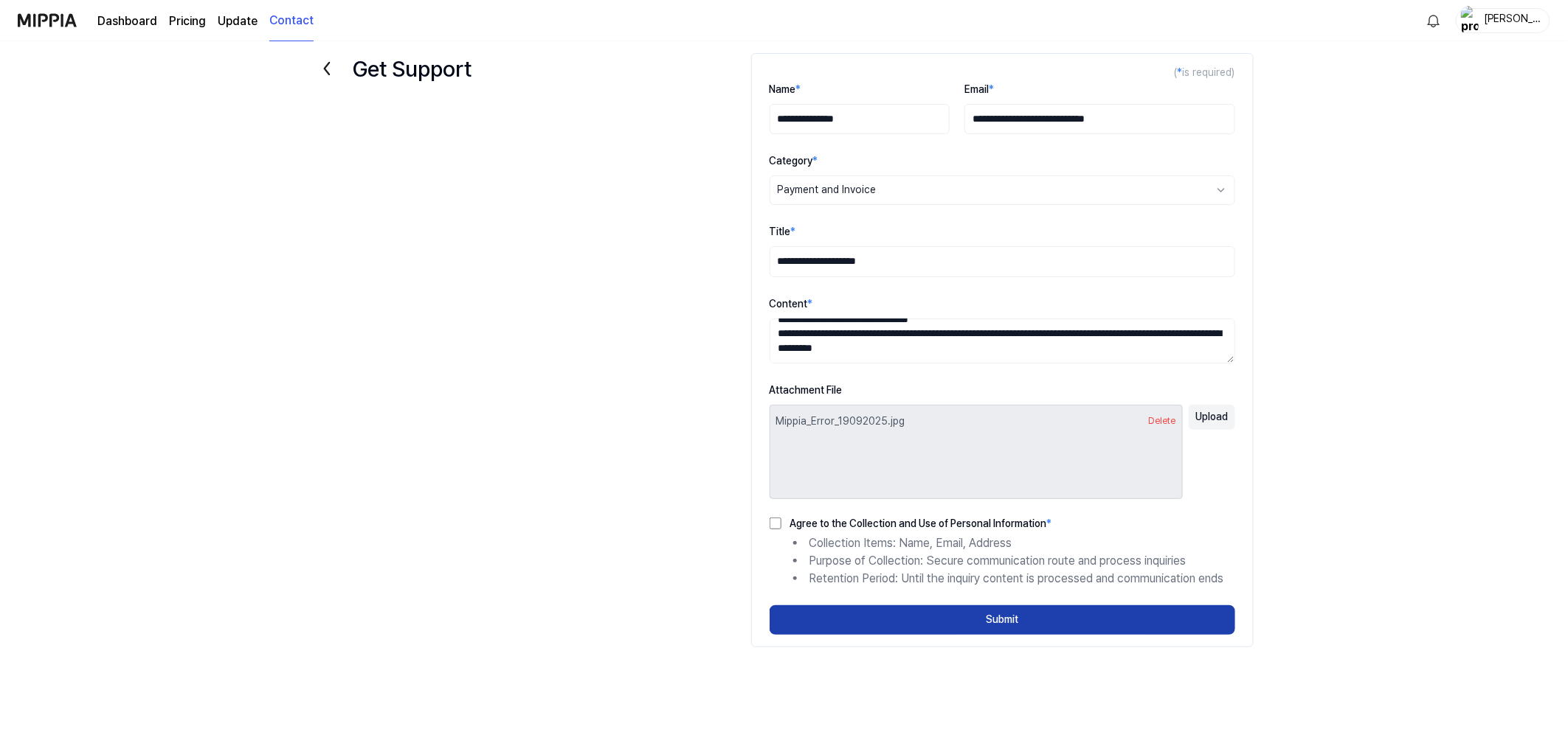
type textarea "**********"
click at [950, 624] on button "Submit" at bounding box center [1002, 621] width 466 height 30
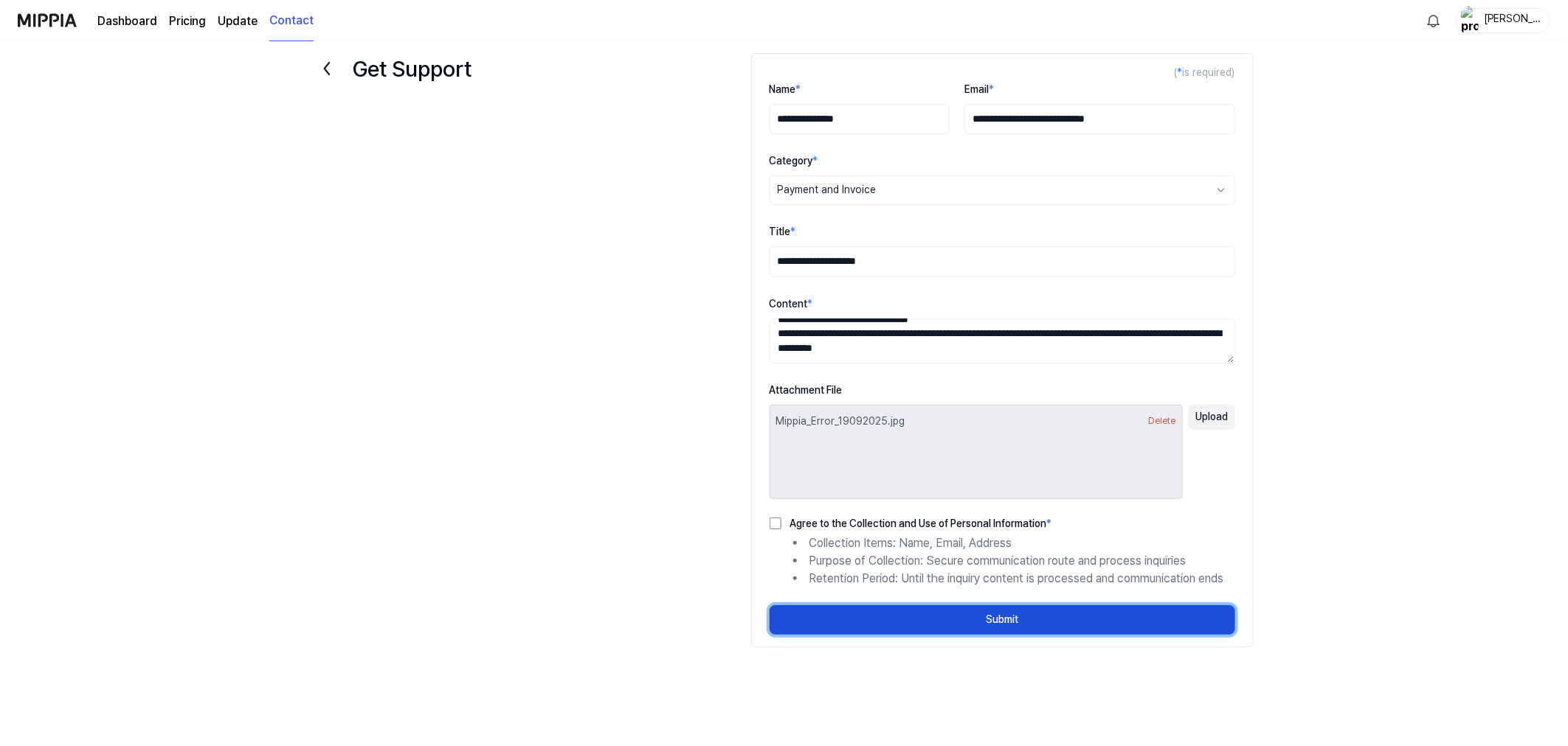
select select
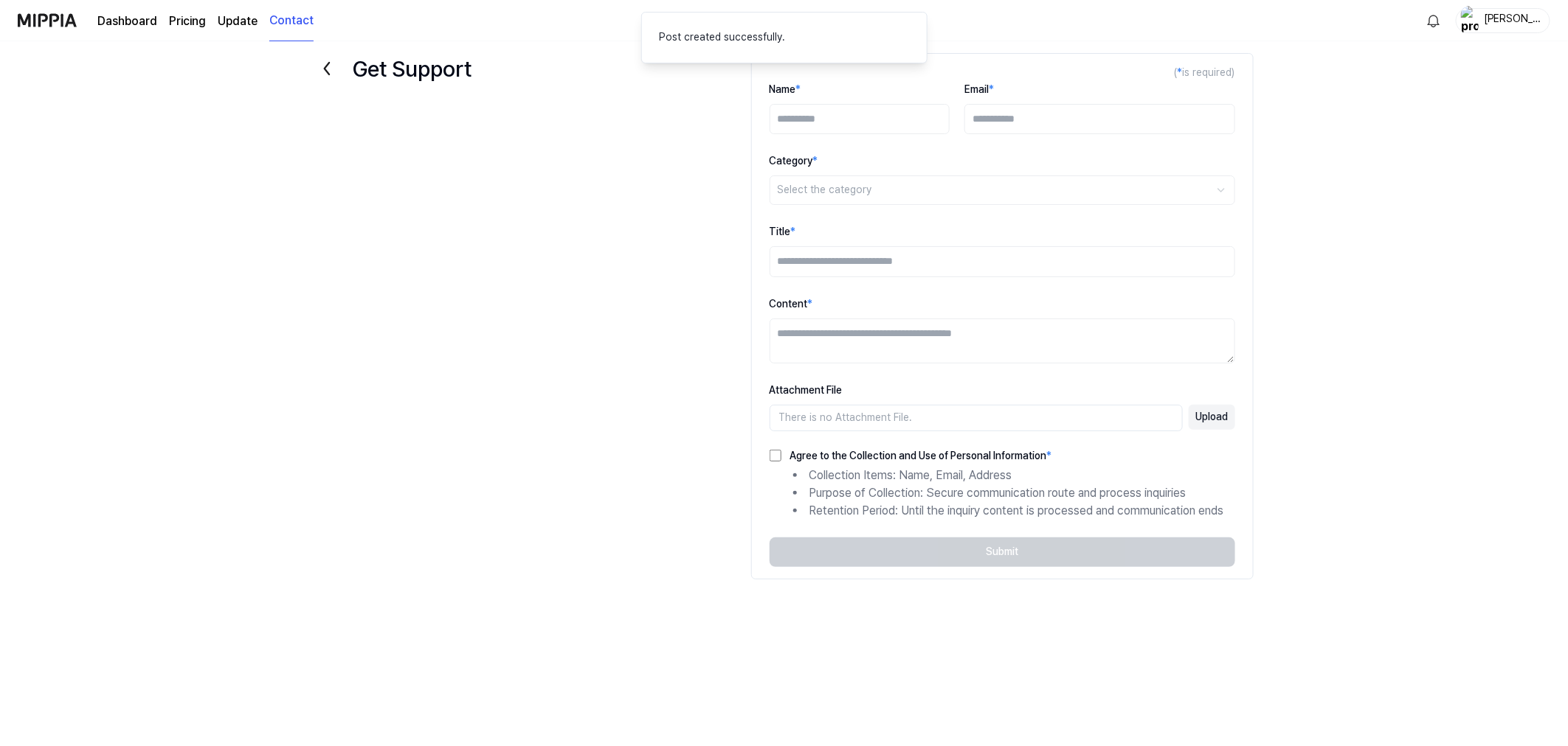
scroll to position [0, 0]
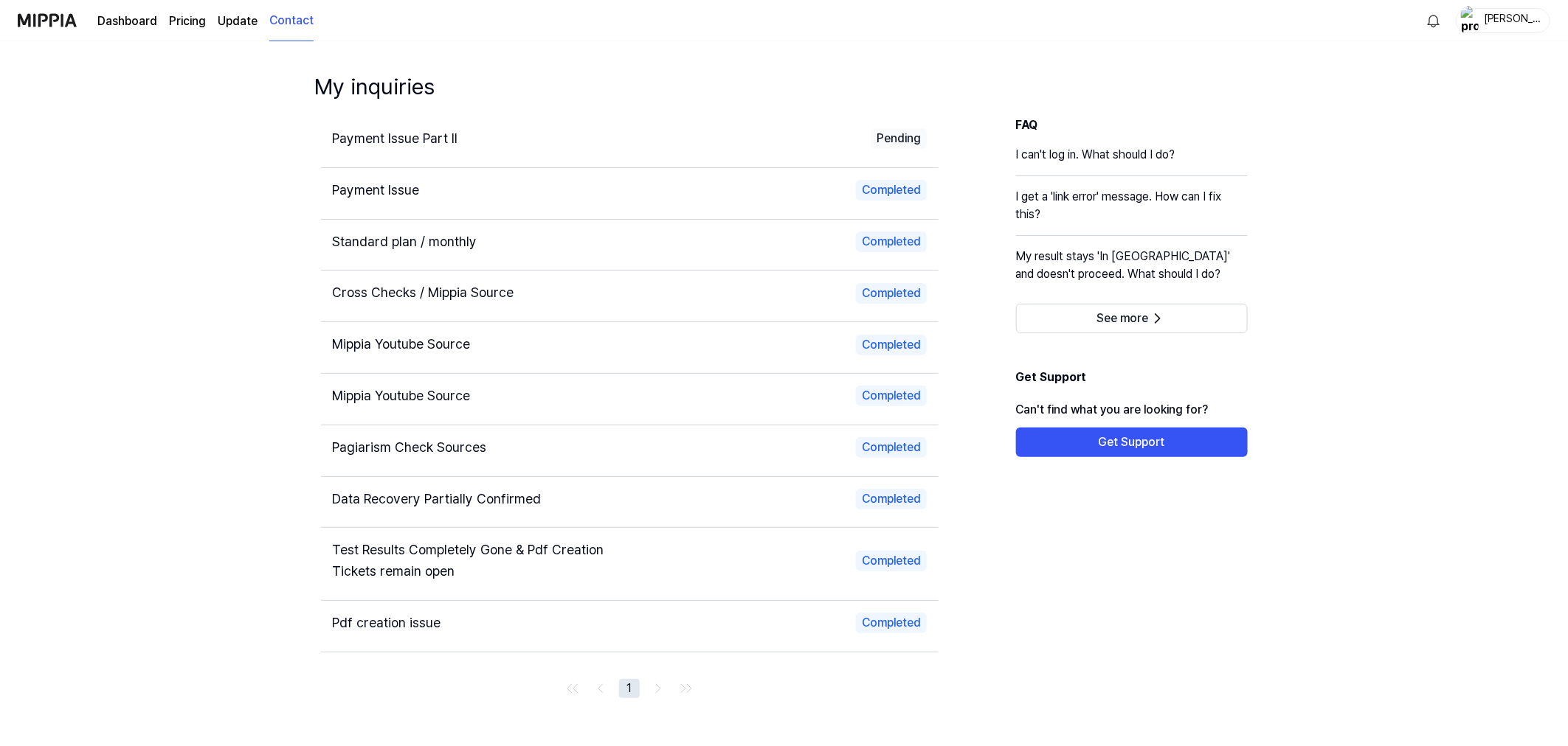
click at [410, 138] on span "Payment Issue Part II" at bounding box center [396, 138] width 125 height 16
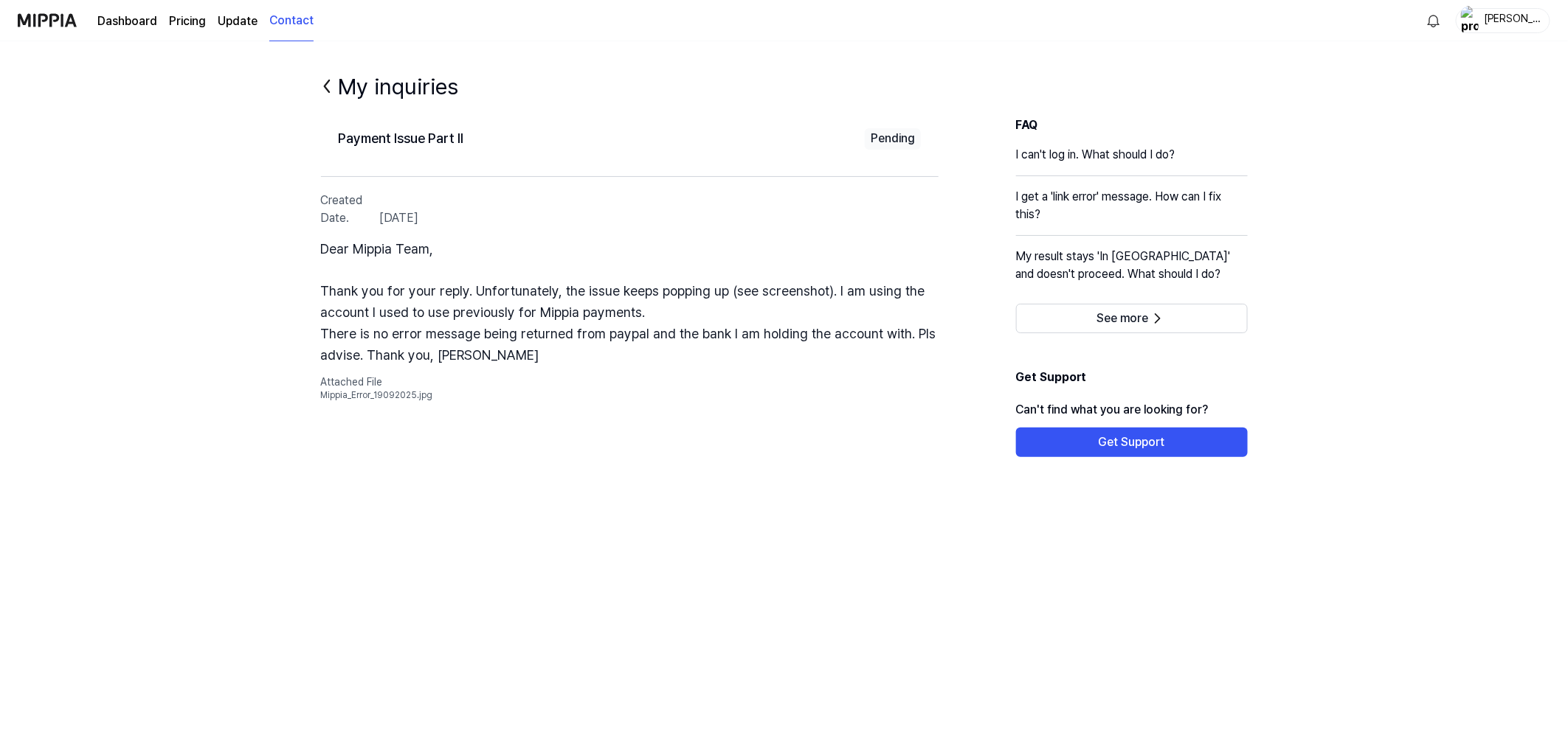
click at [1506, 22] on div "[PERSON_NAME]" at bounding box center [1512, 20] width 57 height 17
click at [1402, 131] on button "Log out" at bounding box center [1483, 130] width 223 height 15
